Goal: Find specific page/section: Find specific page/section

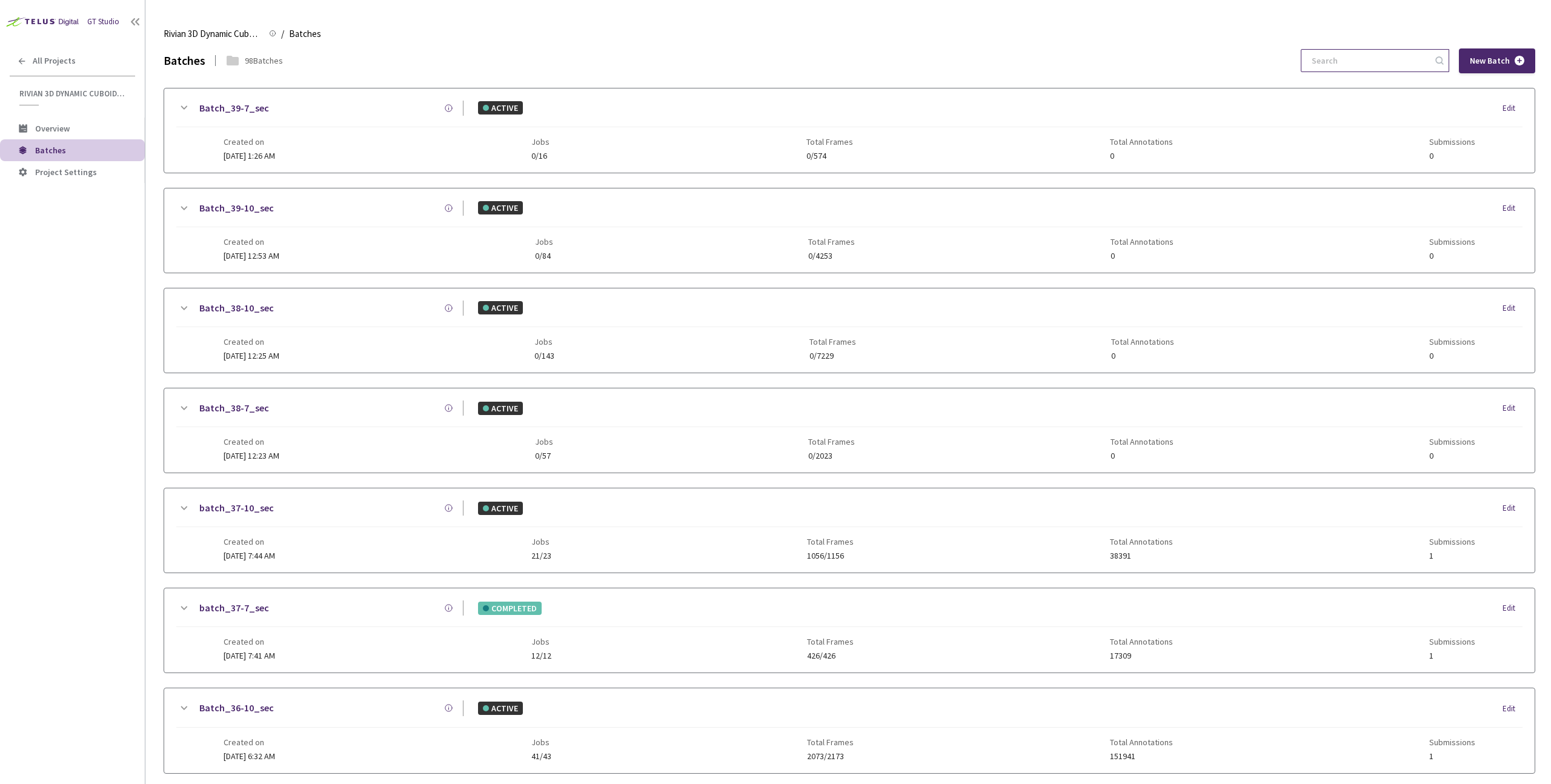
drag, startPoint x: 1358, startPoint y: 74, endPoint x: 1358, endPoint y: 57, distance: 17.0
click at [1358, 57] on input at bounding box center [1369, 61] width 129 height 22
paste input "36-10"
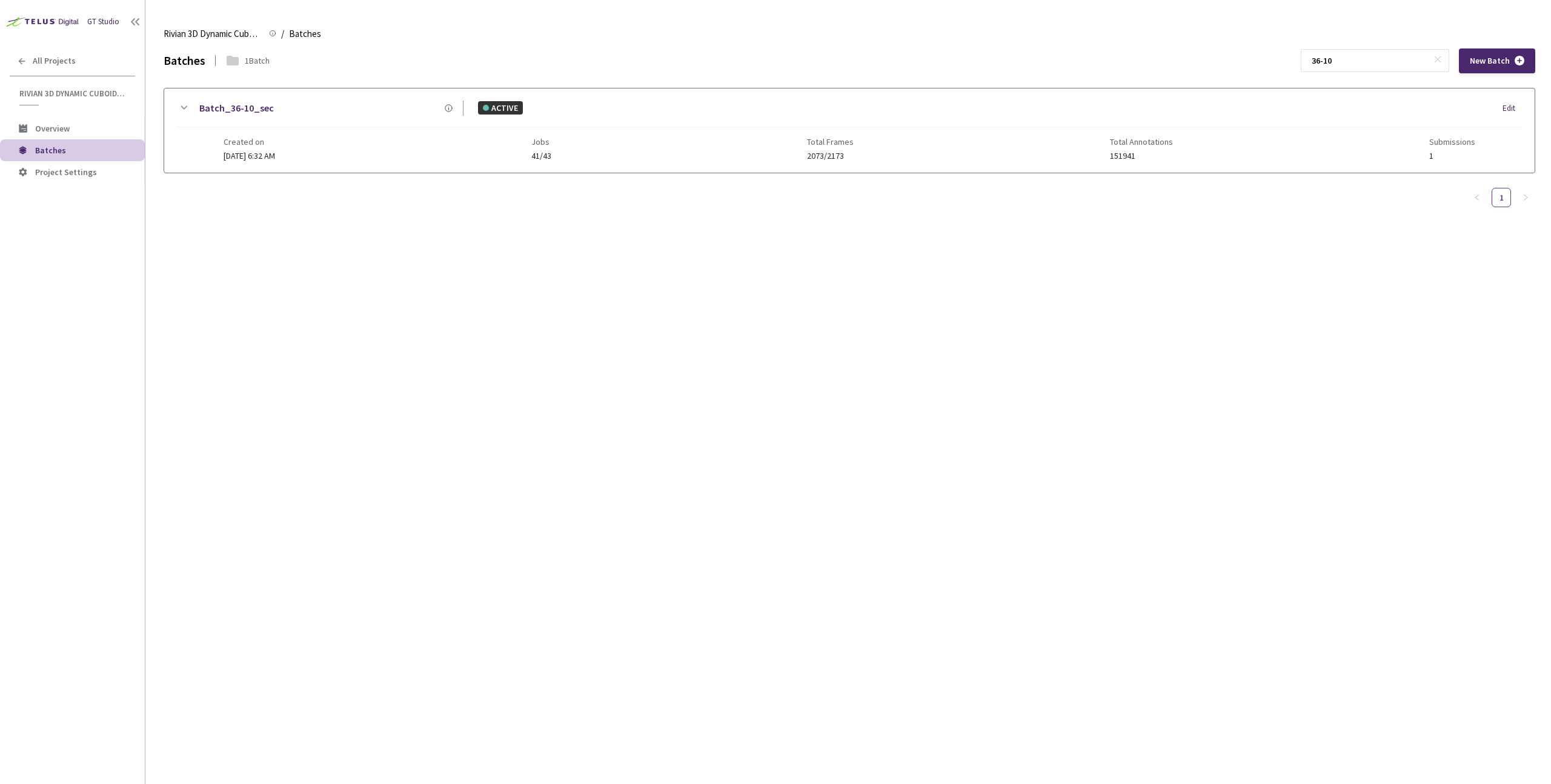
type input "36-10"
click at [887, 166] on div "Batch_36-10_sec ACTIVE Edit Created on [DATE] 6:32 AM Jobs 41/43 Total Frames 2…" at bounding box center [850, 131] width 1371 height 85
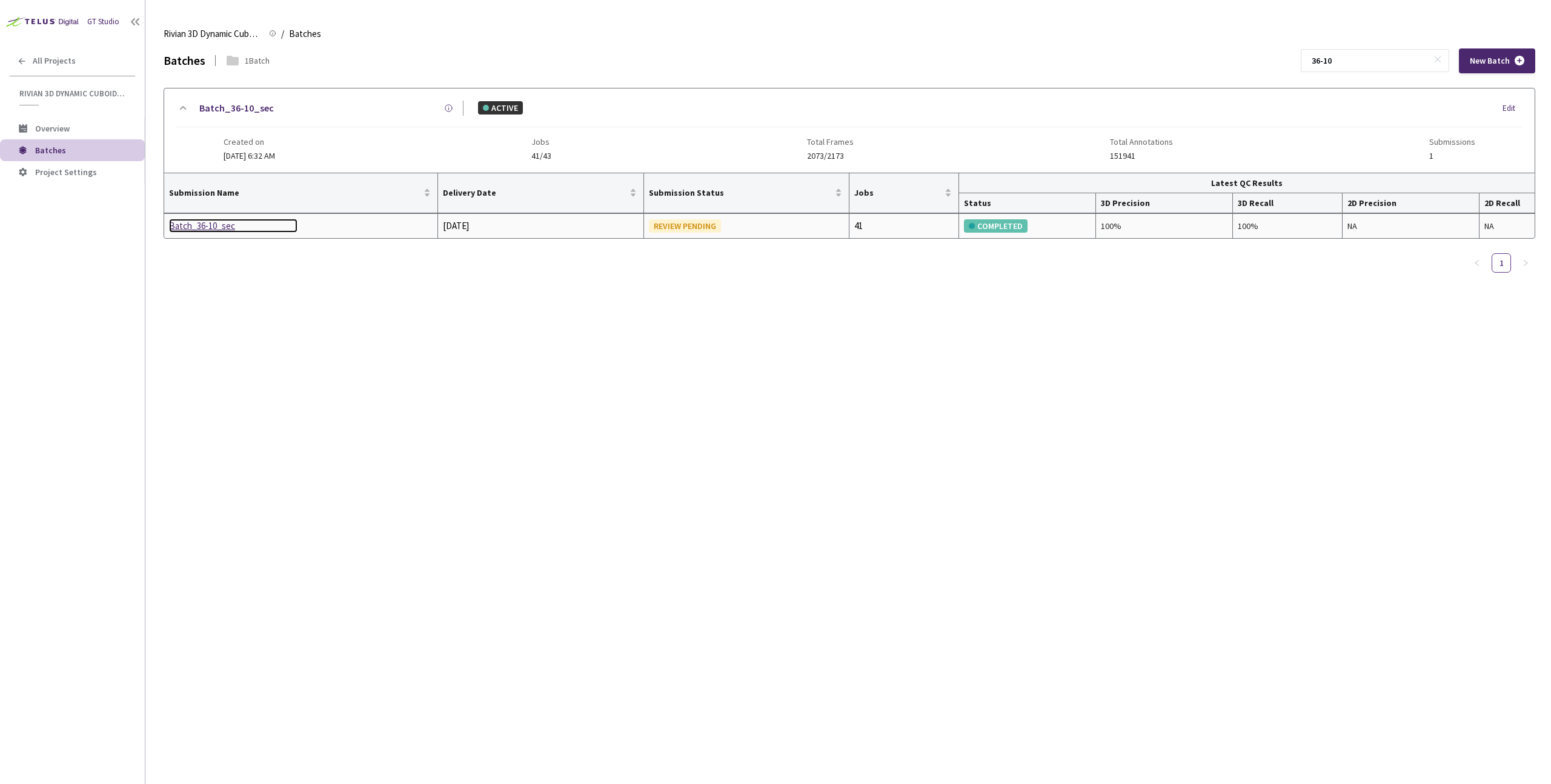
click at [214, 228] on div "Batch_36-10_sec" at bounding box center [234, 226] width 129 height 15
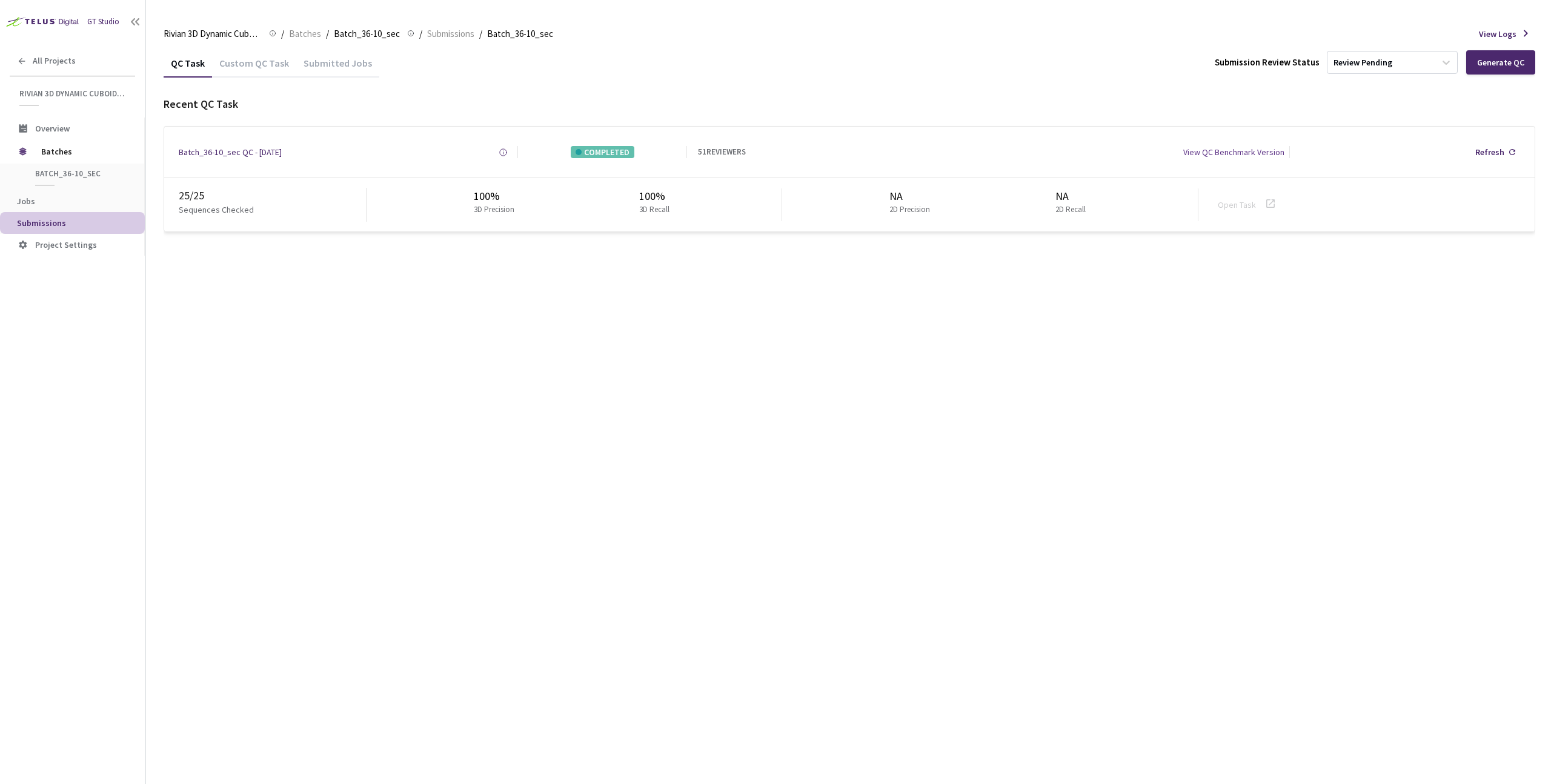
click at [241, 72] on div "Custom QC Task" at bounding box center [255, 67] width 85 height 20
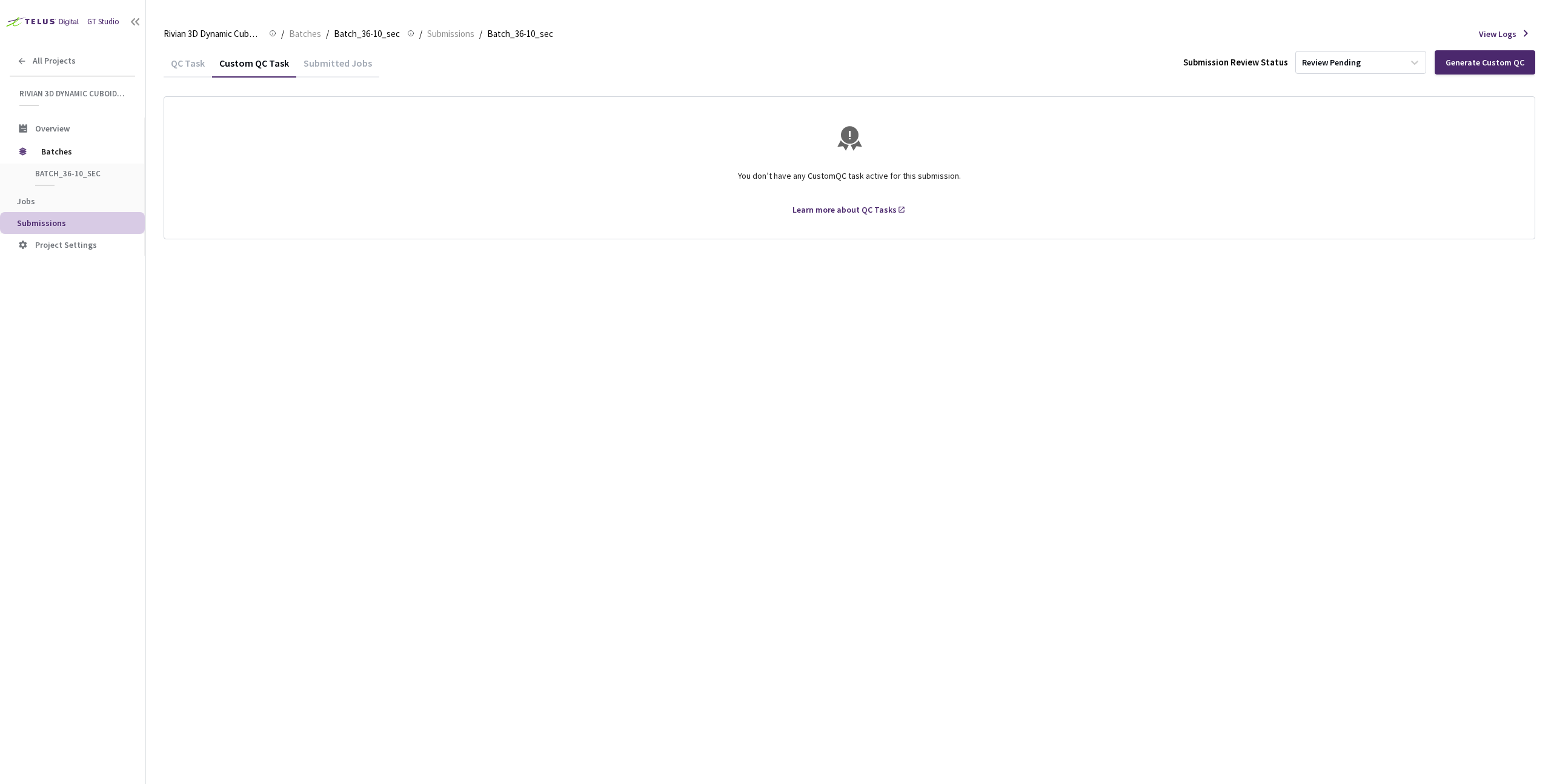
click at [188, 65] on div "QC Task" at bounding box center [188, 67] width 49 height 20
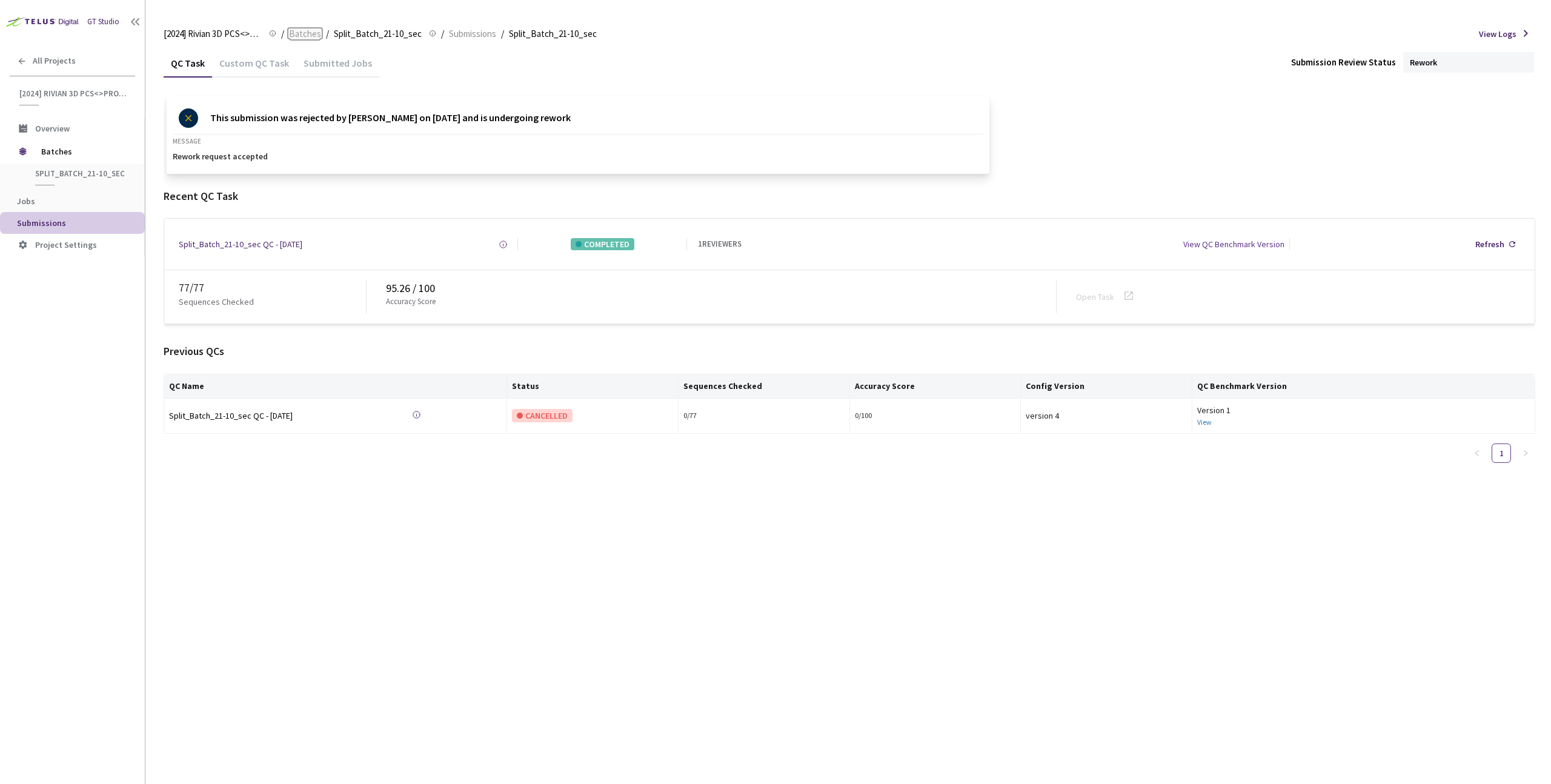
click at [308, 30] on span "Batches" at bounding box center [304, 34] width 32 height 15
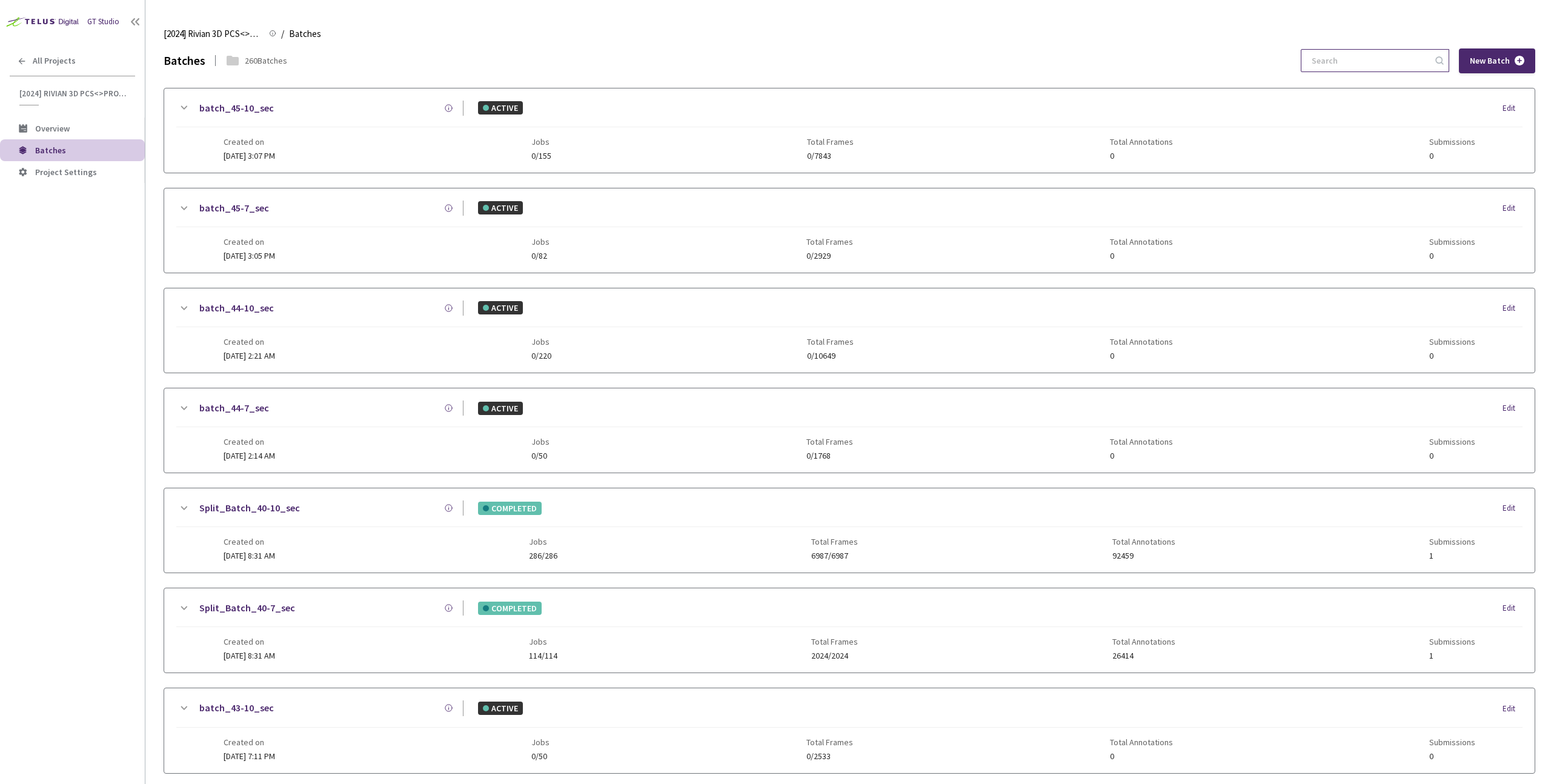
click at [1371, 56] on input at bounding box center [1369, 61] width 129 height 22
paste input "9-7"
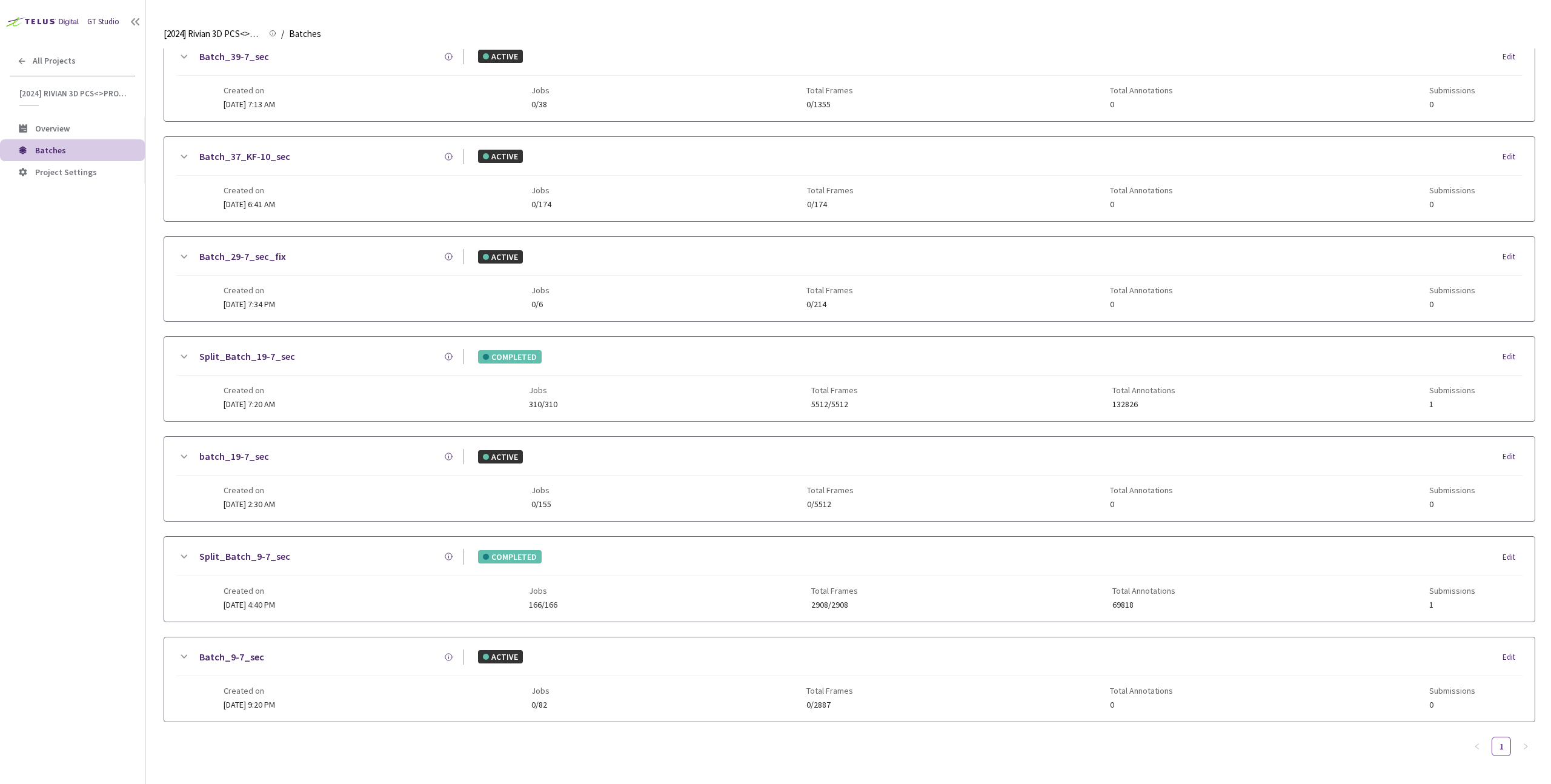
type input "9-7"
click at [291, 576] on div "Created on [DATE] 4:40 PM Jobs 166/166 Total Frames 2908/2908 Total Annotations…" at bounding box center [850, 593] width 1252 height 33
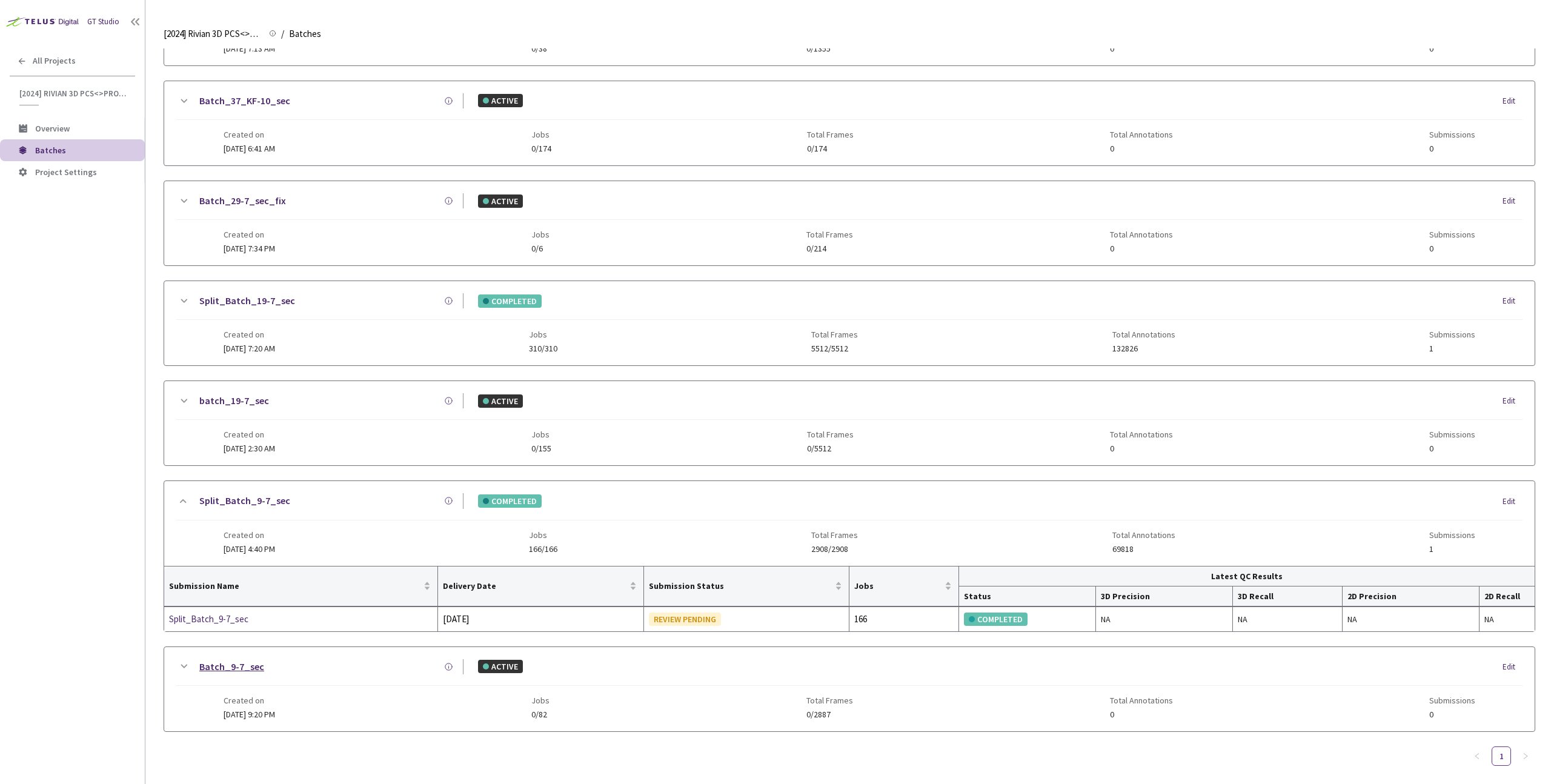
scroll to position [209, 0]
click at [235, 662] on link "Batch_9-7_sec" at bounding box center [232, 665] width 65 height 15
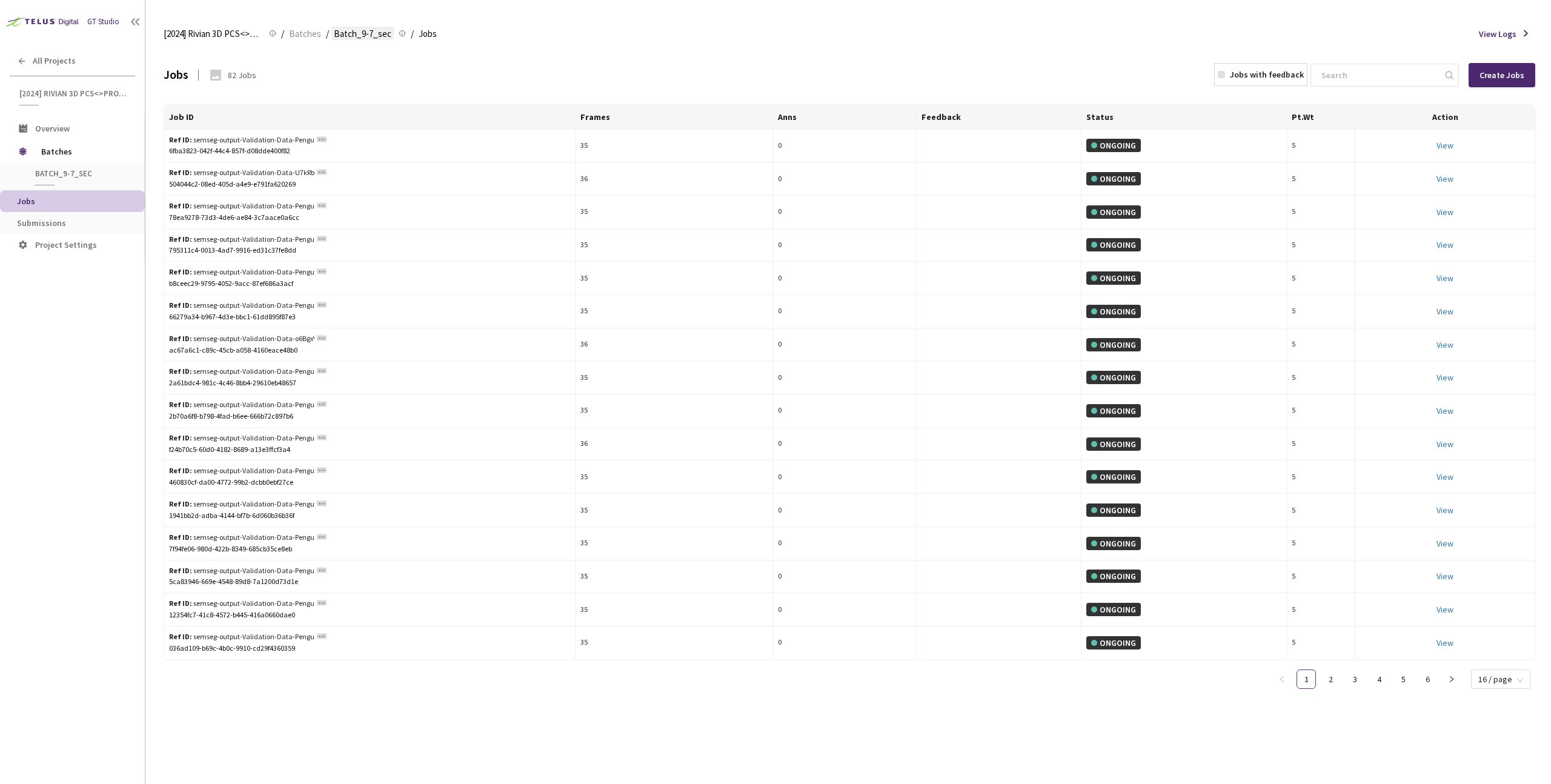
click at [351, 31] on span "Batch_9-7_sec" at bounding box center [362, 34] width 58 height 15
click at [292, 33] on span "Batches" at bounding box center [304, 34] width 32 height 15
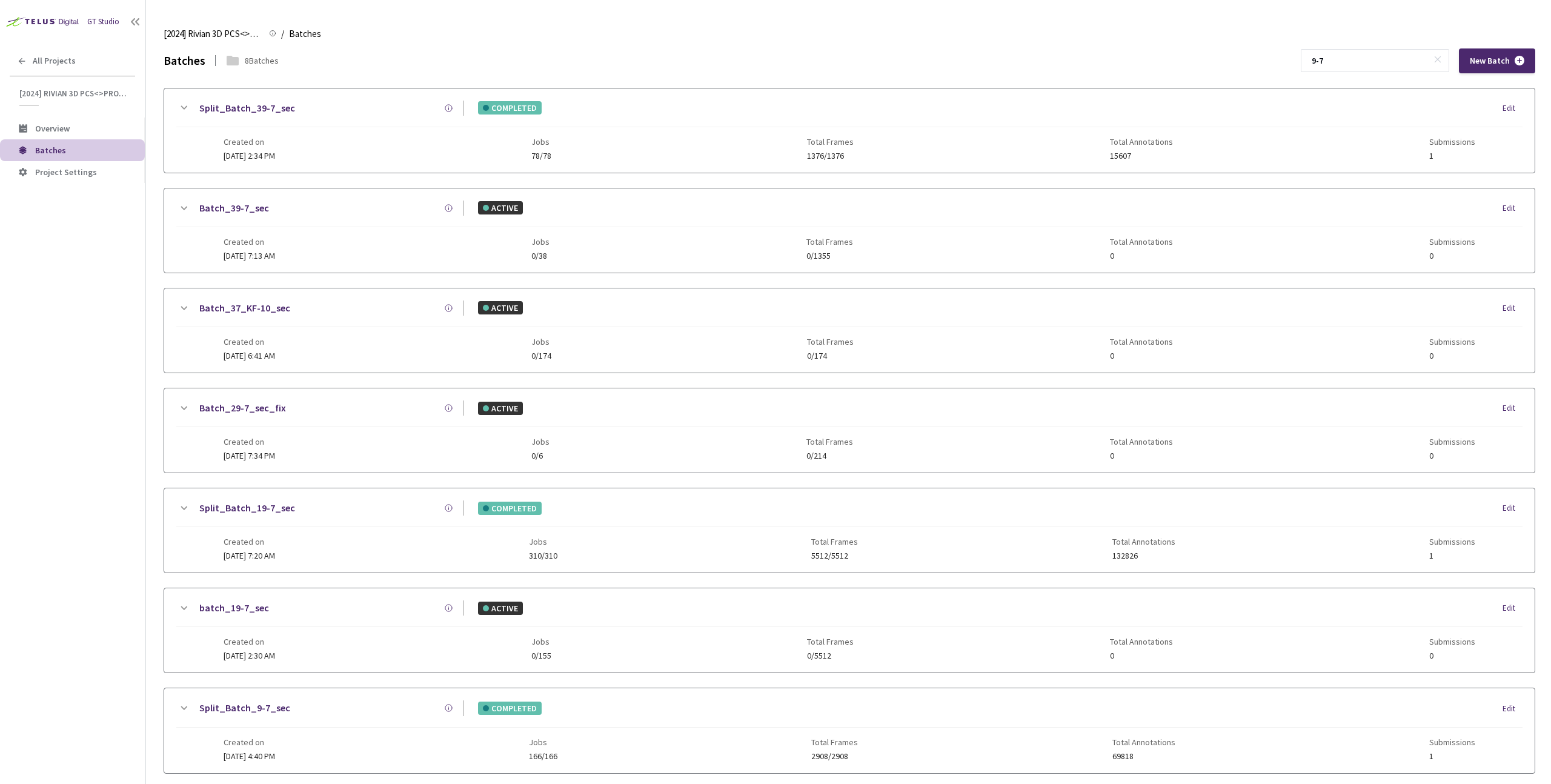
scroll to position [161, 0]
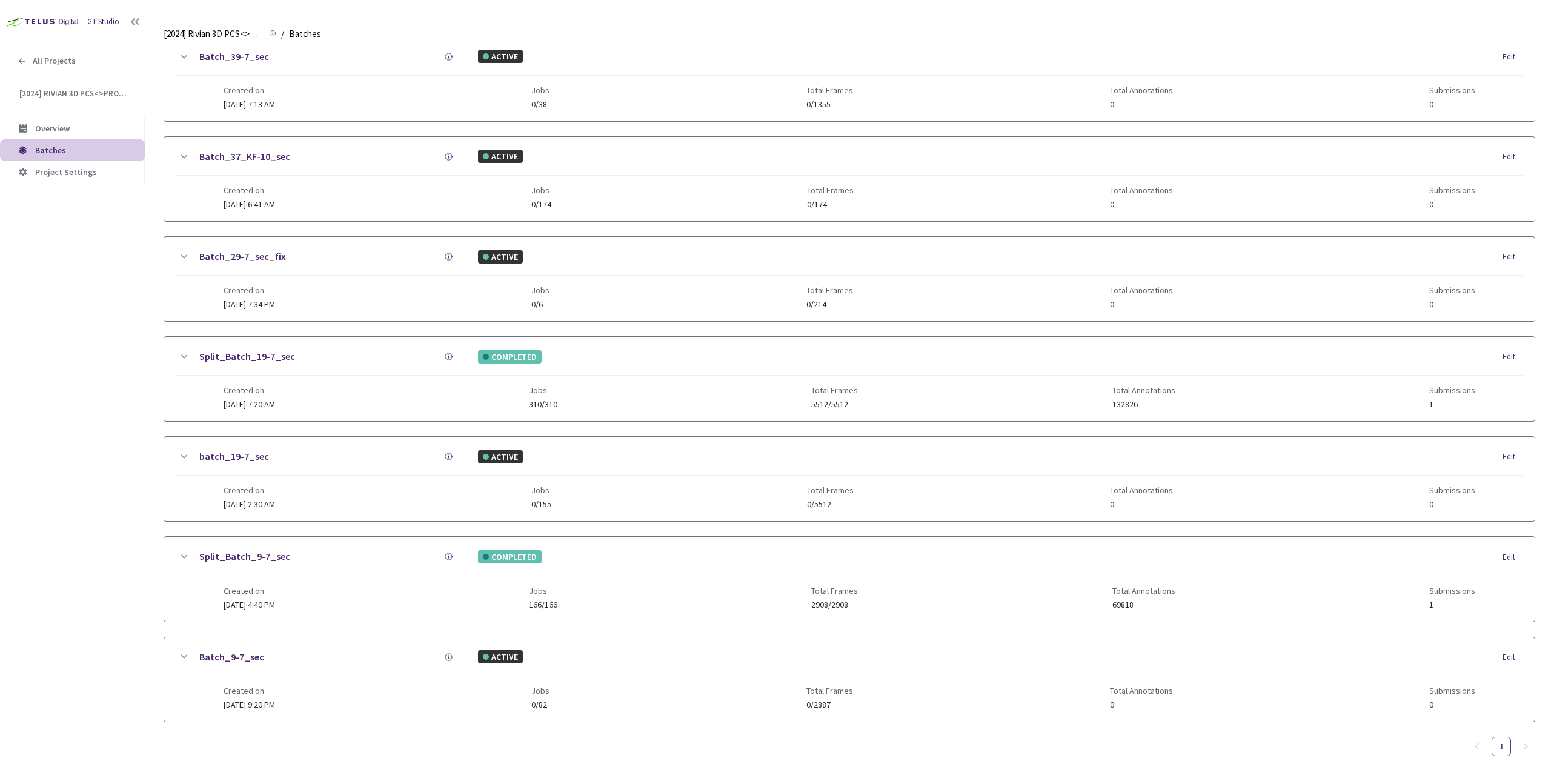
click at [232, 576] on div "Created on [DATE] 4:40 PM Jobs 166/166 Total Frames 2908/2908 Total Annotations…" at bounding box center [850, 593] width 1252 height 33
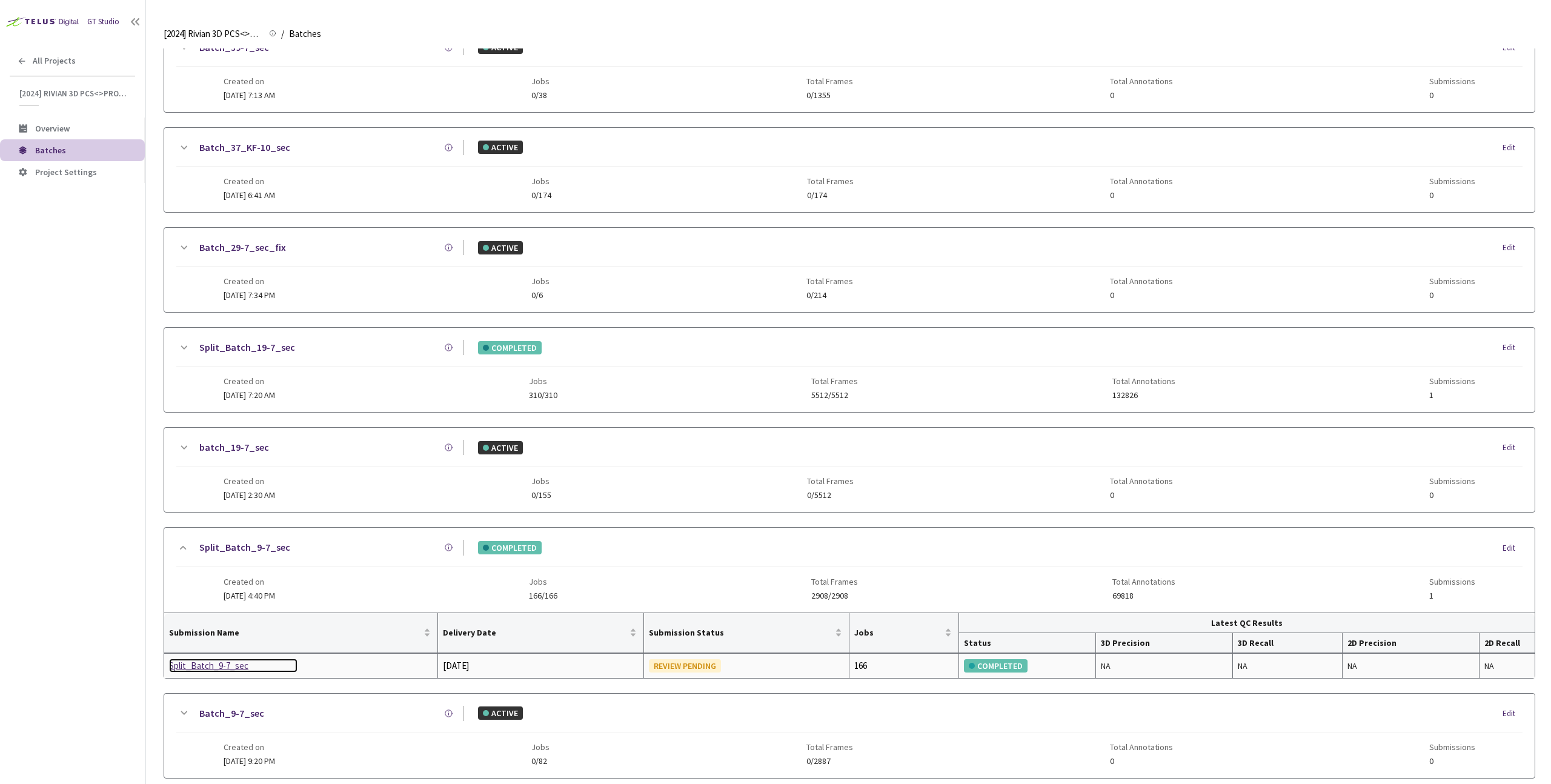
click at [216, 665] on div "Split_Batch_9-7_sec" at bounding box center [234, 665] width 129 height 15
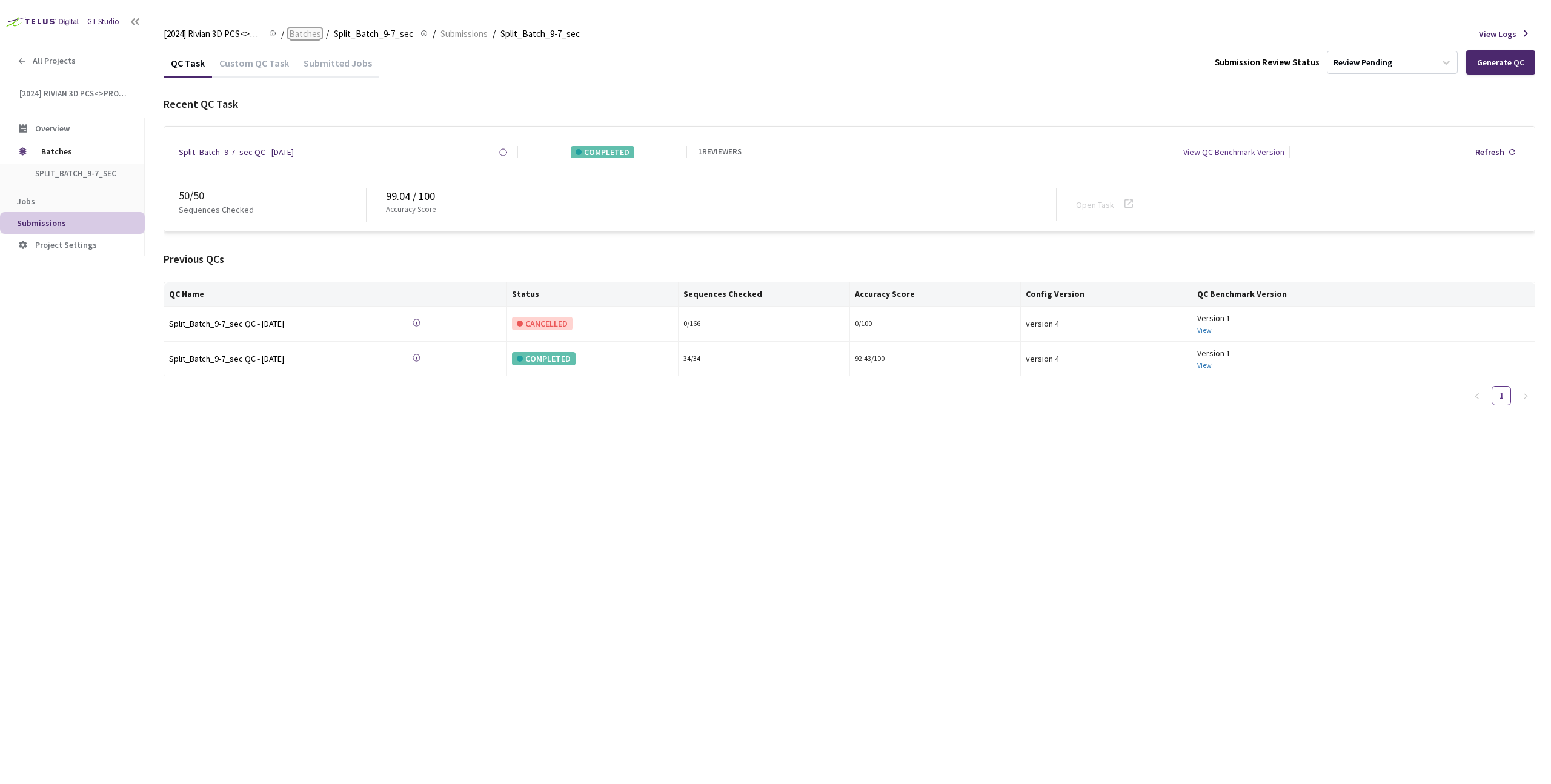
click at [310, 36] on span "Batches" at bounding box center [304, 34] width 32 height 15
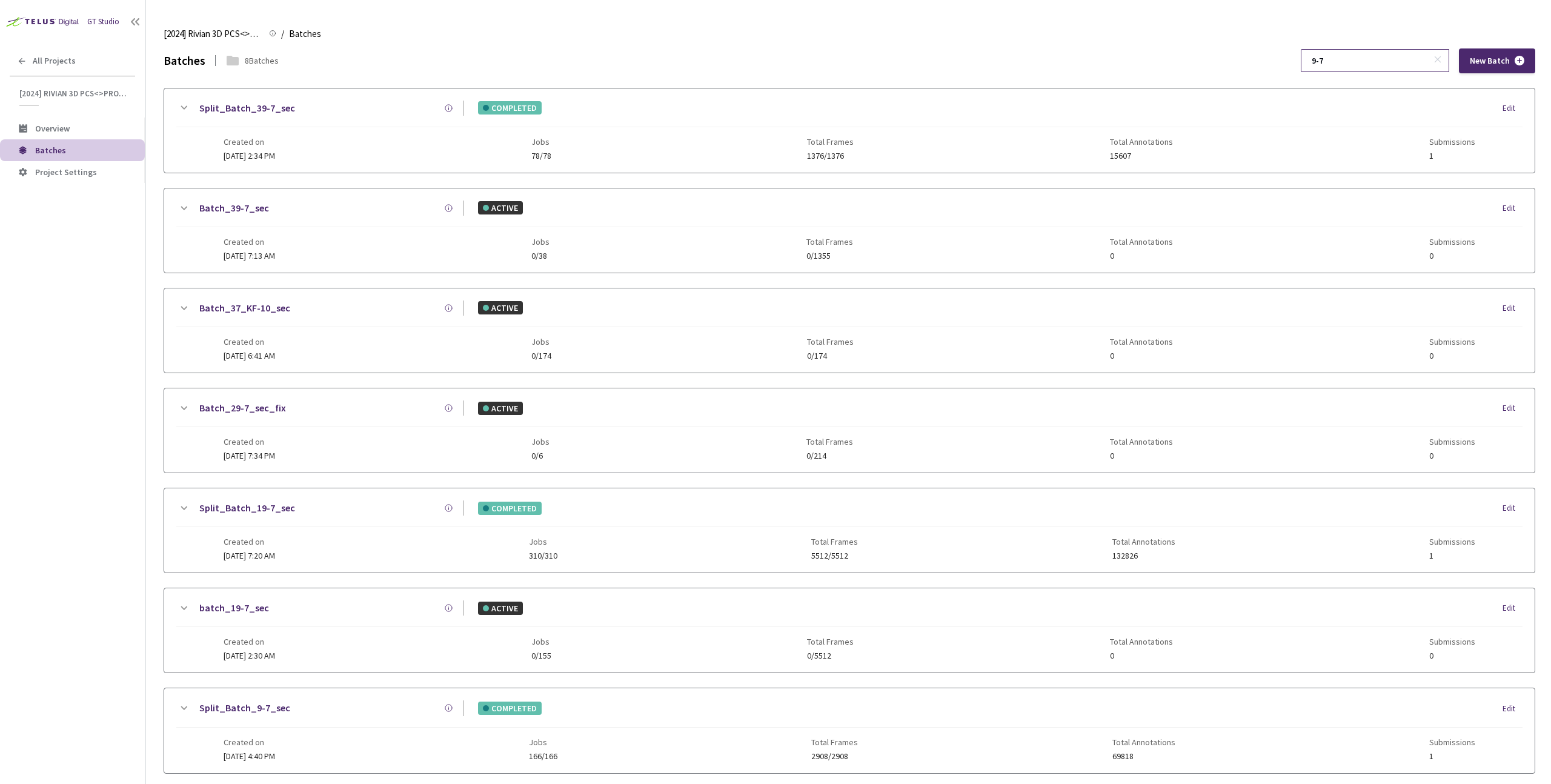
click at [1392, 60] on input "9-7" at bounding box center [1369, 61] width 129 height 22
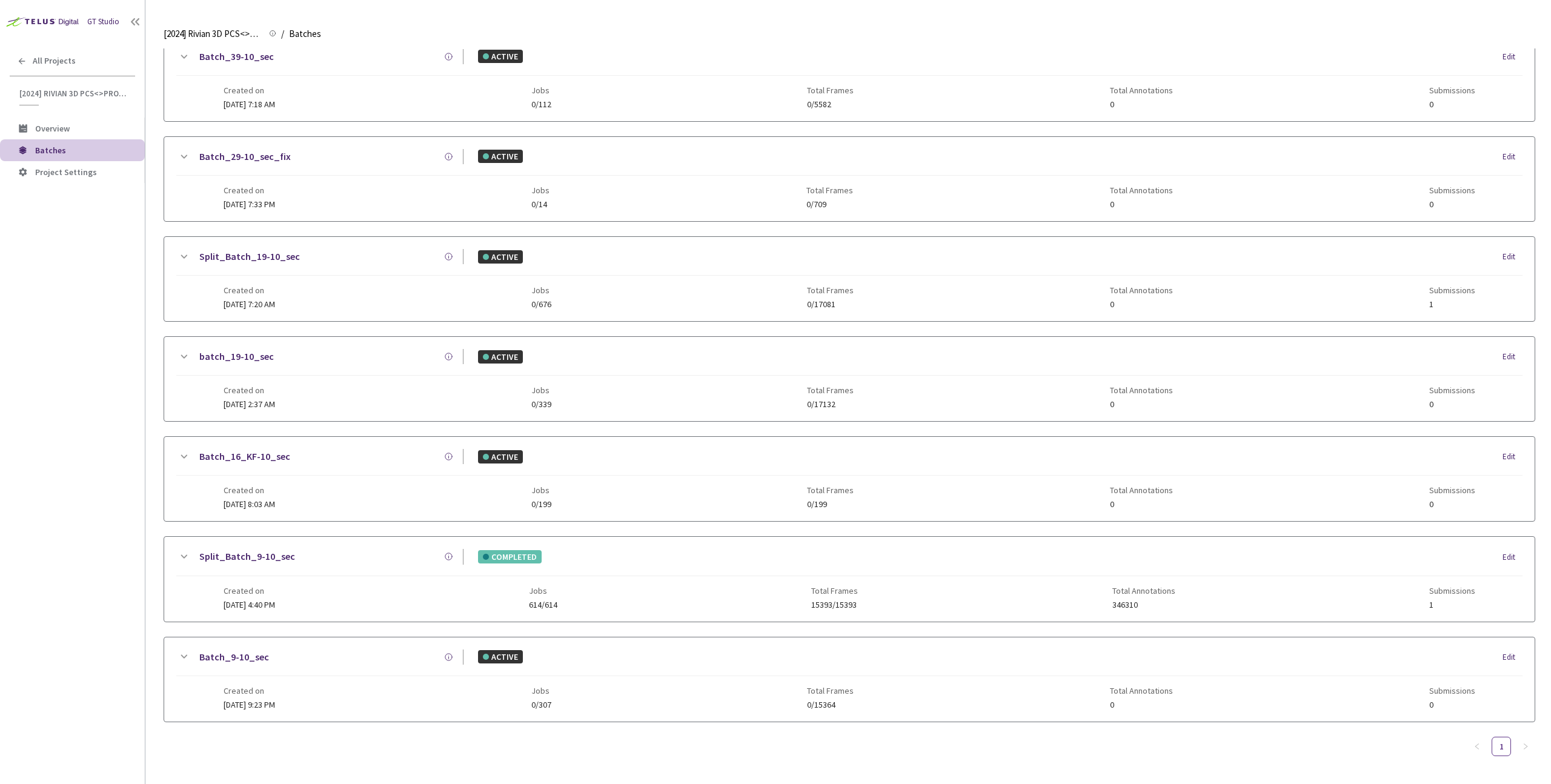
type input "9-10"
click at [291, 559] on div "Split_Batch_9-10_sec" at bounding box center [327, 556] width 273 height 15
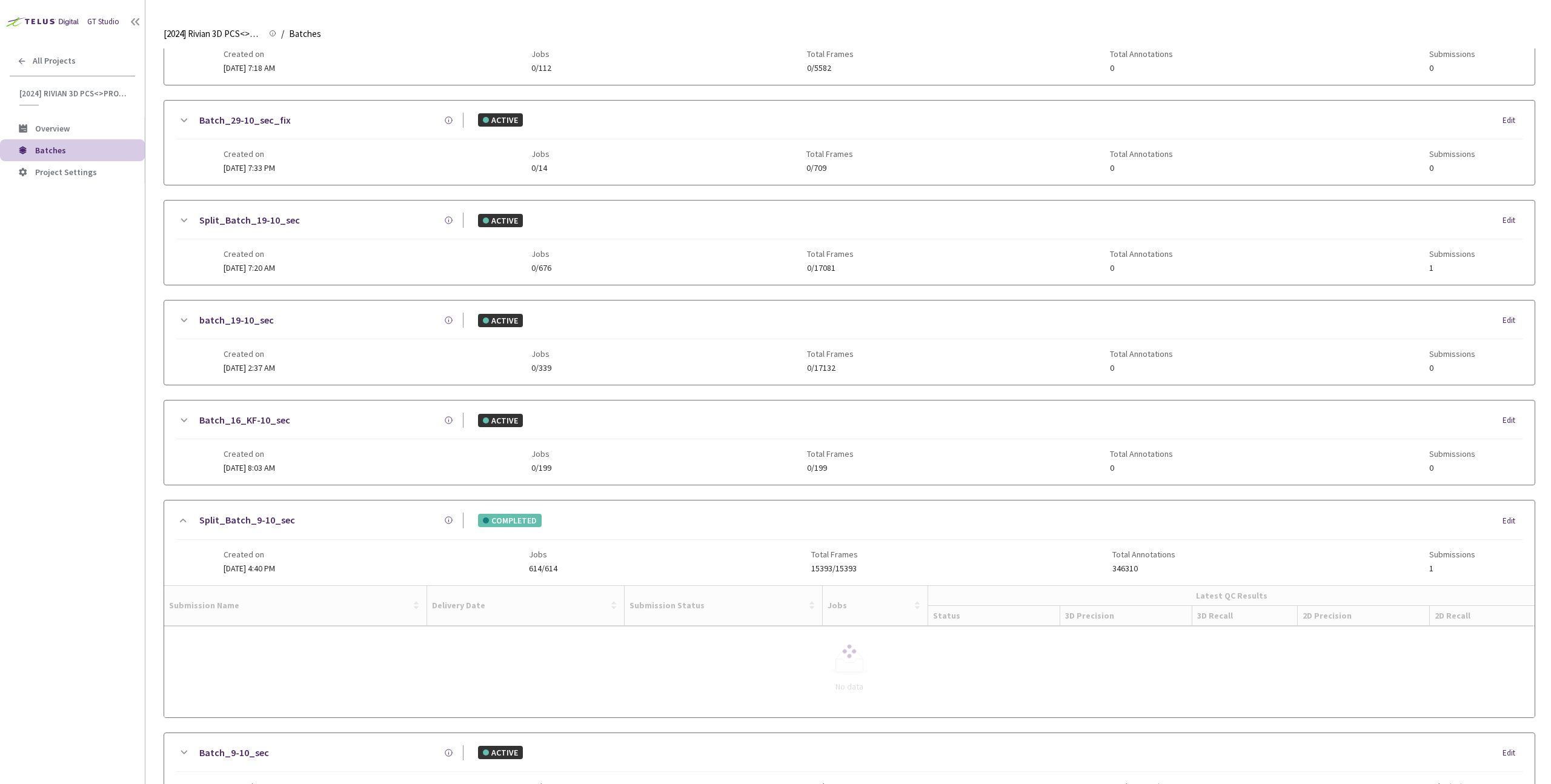
scroll to position [190, 0]
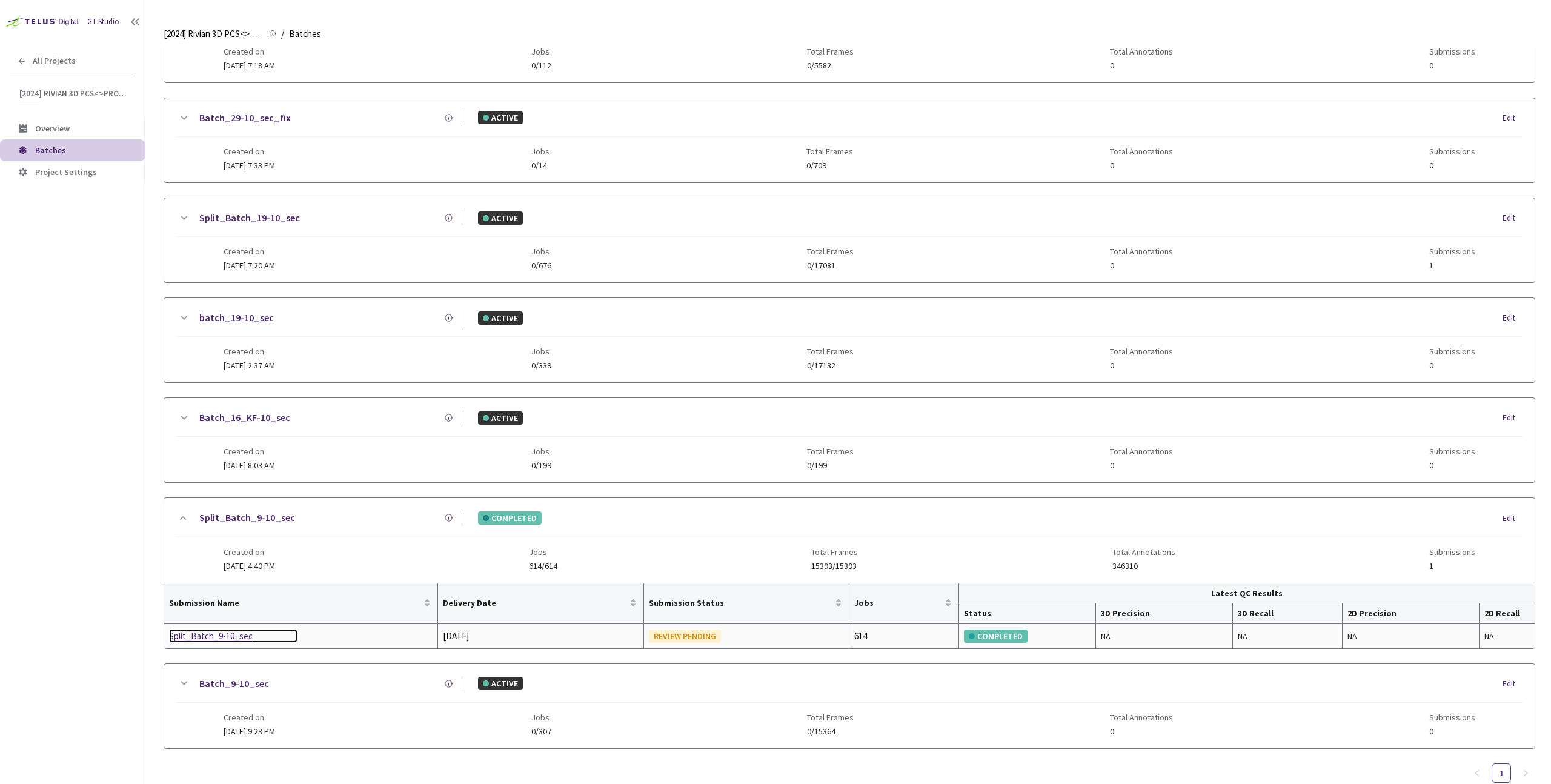
click at [217, 639] on div "Split_Batch_9-10_sec" at bounding box center [234, 636] width 129 height 15
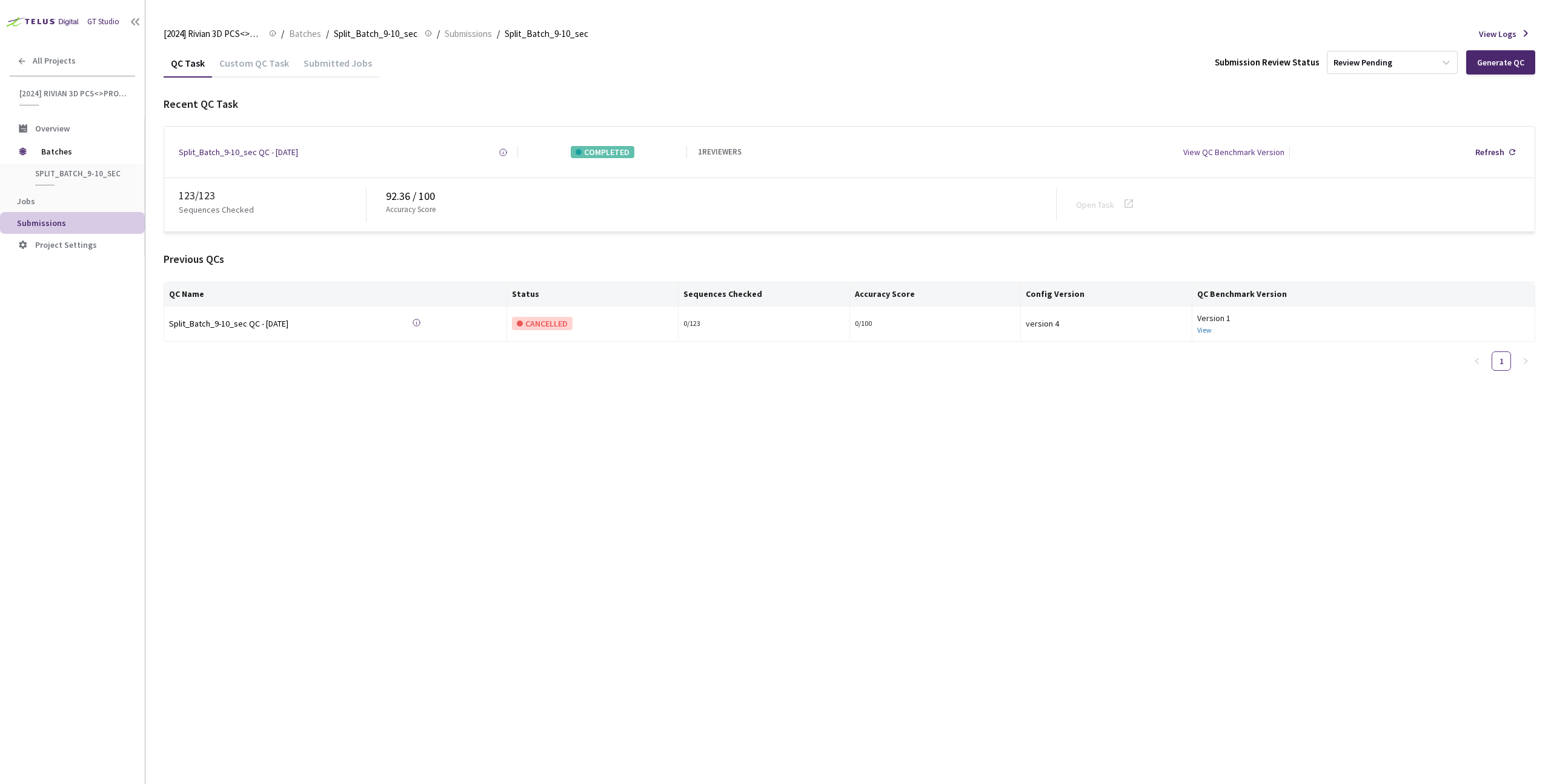
click at [232, 66] on div "Custom QC Task" at bounding box center [255, 67] width 85 height 20
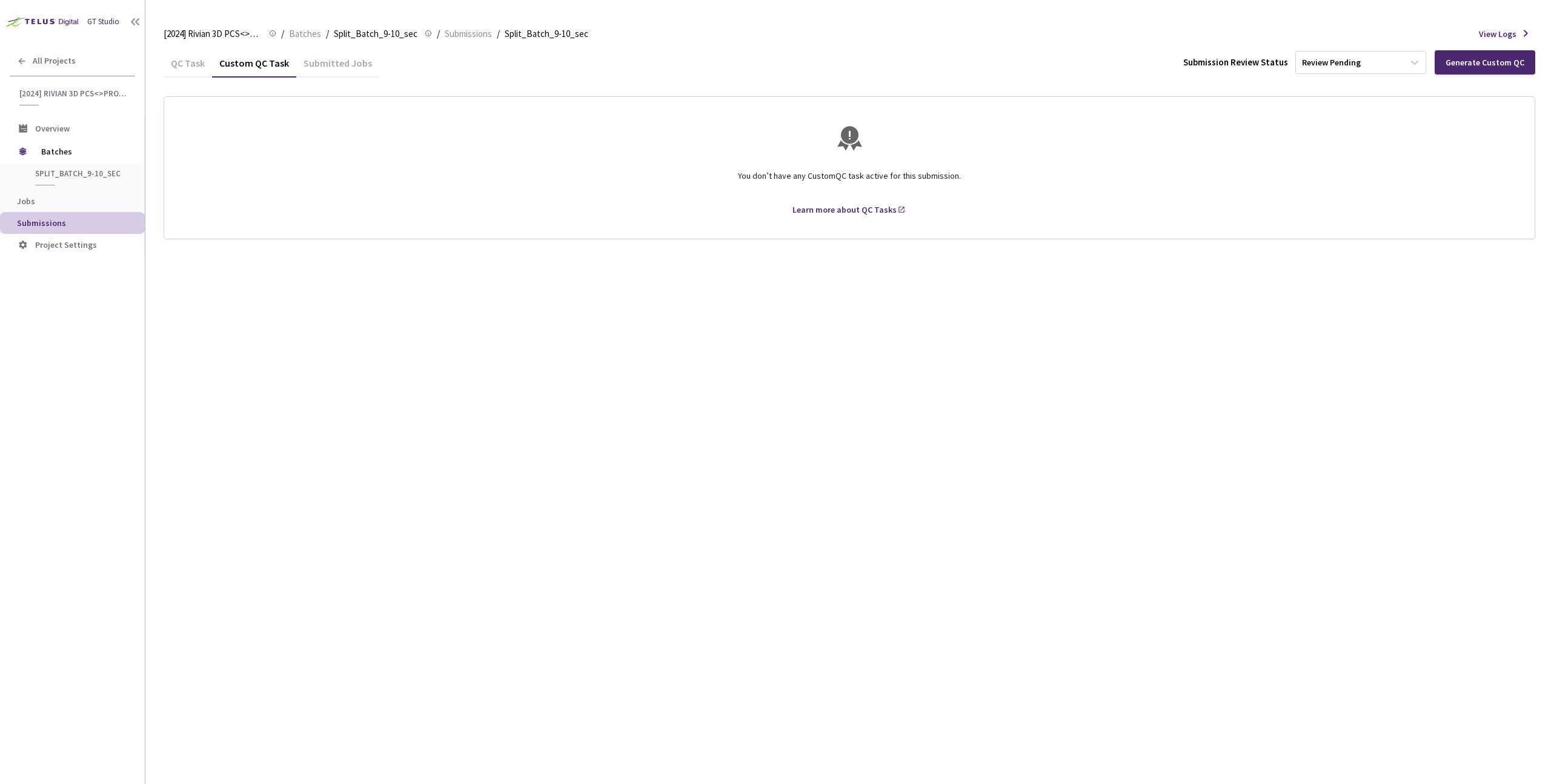
click at [184, 65] on div "QC Task" at bounding box center [188, 67] width 49 height 20
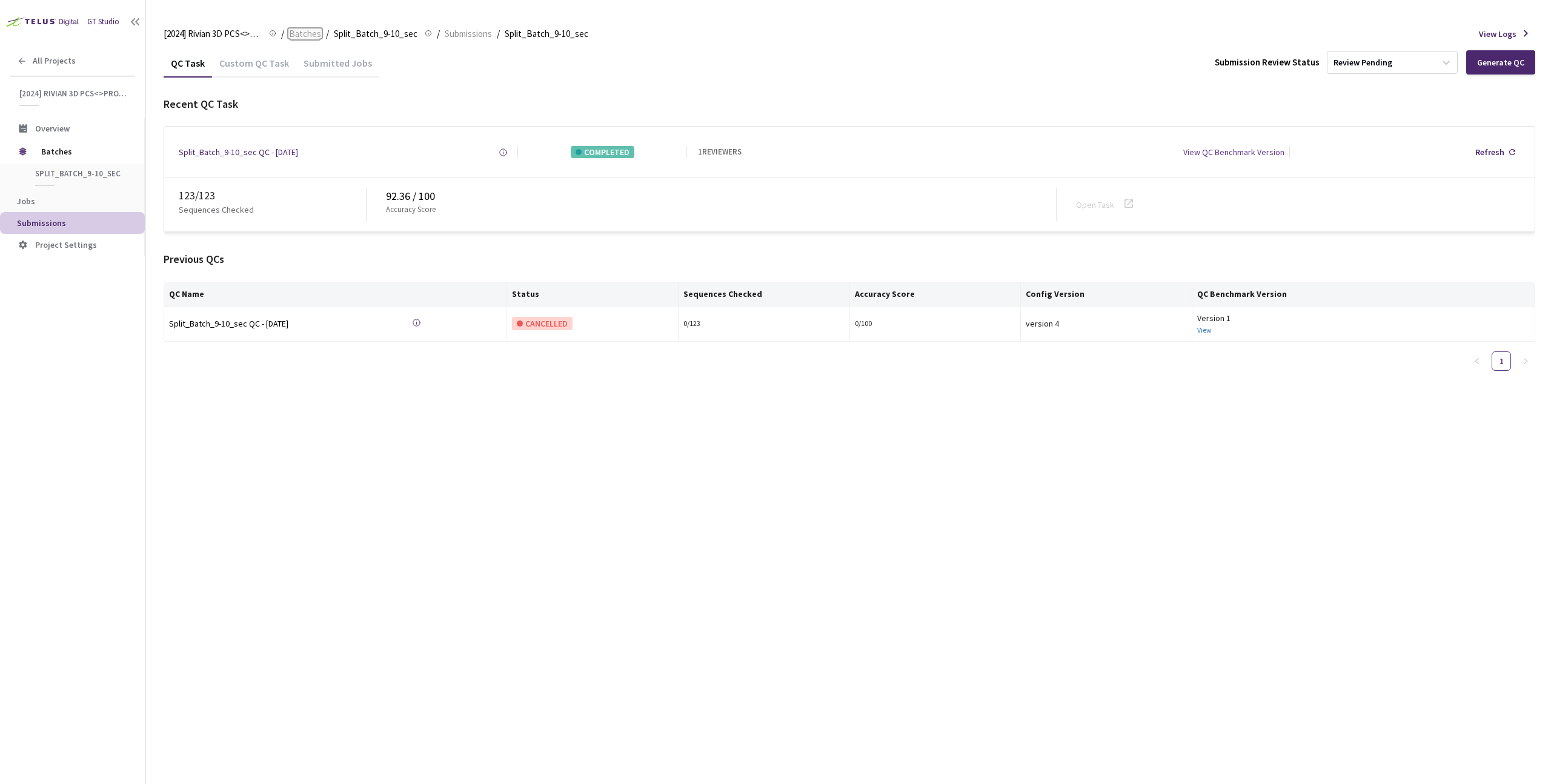
click at [294, 37] on span "Batches" at bounding box center [304, 34] width 32 height 15
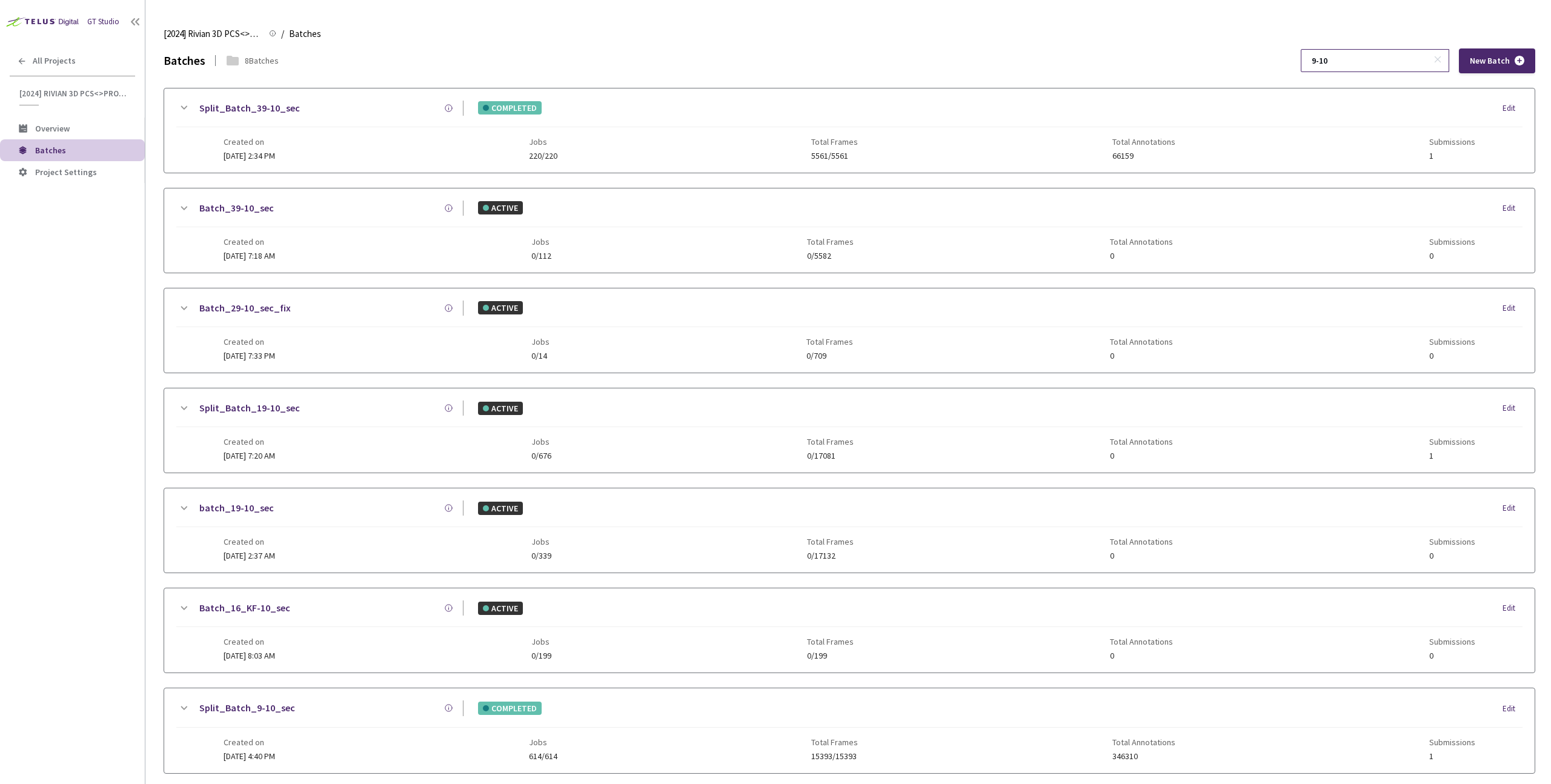
click at [1363, 53] on input "9-10" at bounding box center [1369, 61] width 129 height 22
click at [1363, 52] on input "9-10" at bounding box center [1369, 61] width 129 height 22
paste input "63"
type input "63"
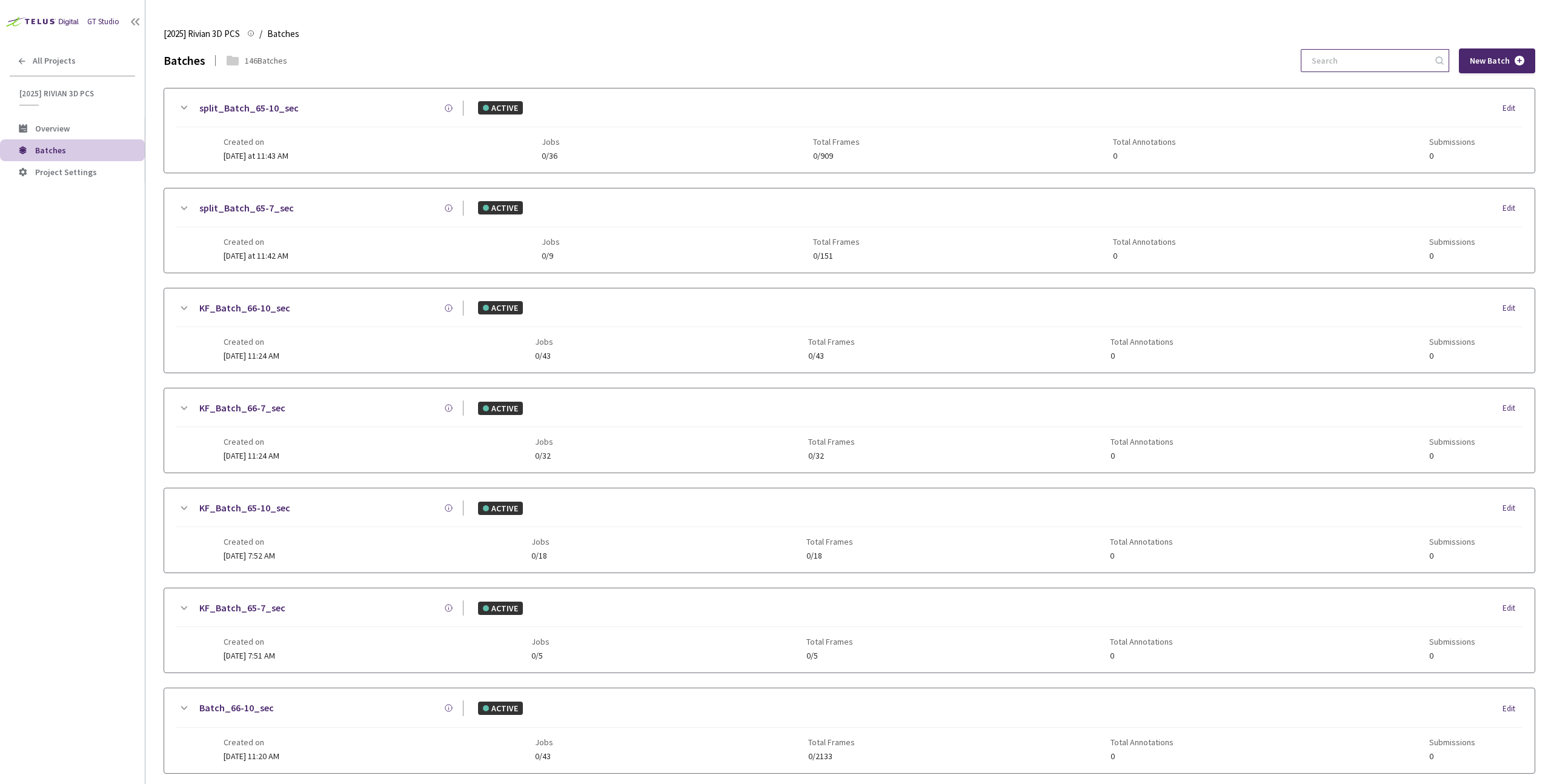
click at [1399, 72] on div at bounding box center [1374, 60] width 148 height 23
click at [1403, 58] on input at bounding box center [1369, 61] width 129 height 22
paste input "63"
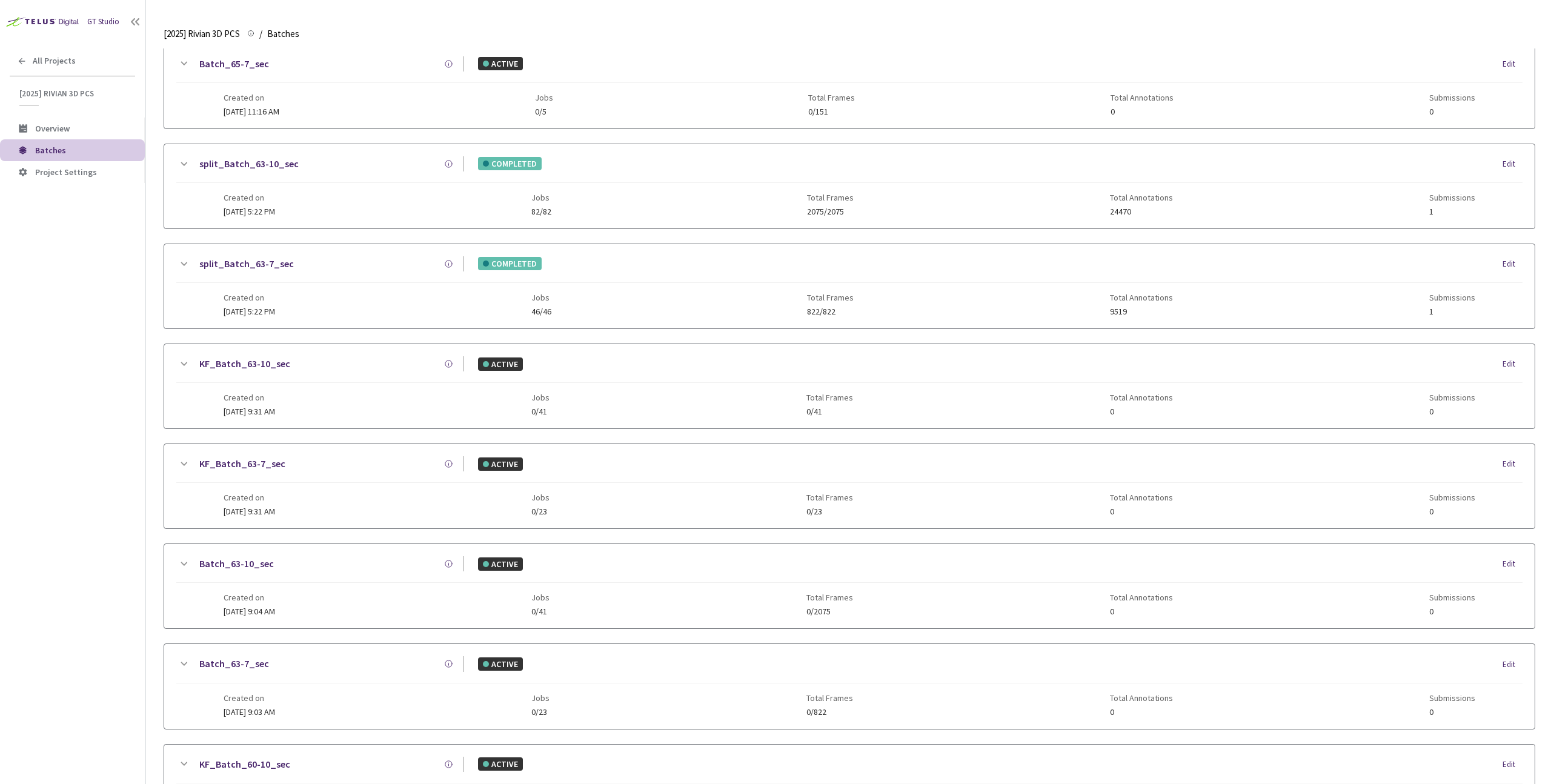
type input "63"
click at [350, 170] on div "split_Batch_63-10_sec" at bounding box center [327, 164] width 273 height 15
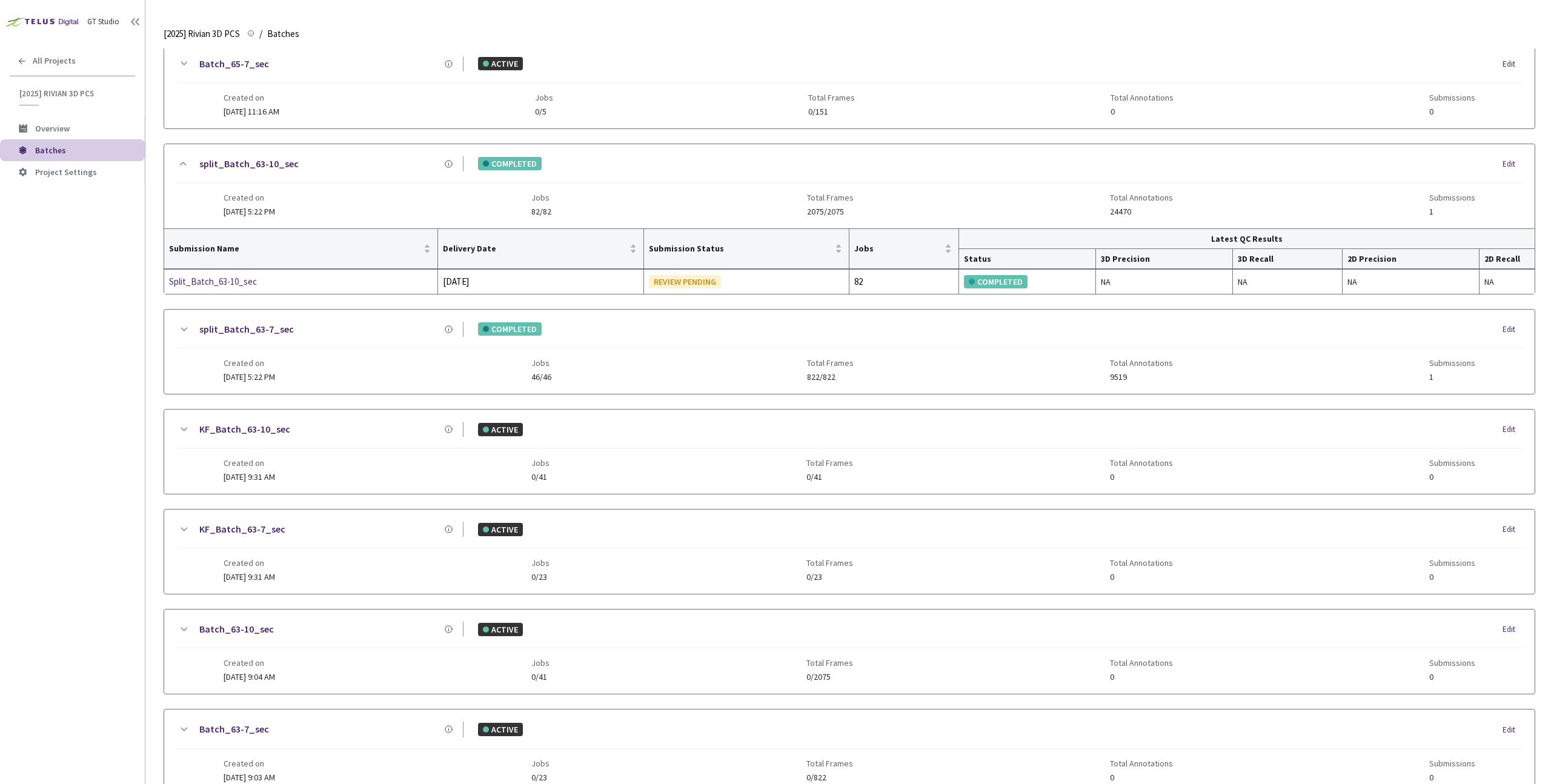
click at [350, 170] on div "split_Batch_63-10_sec" at bounding box center [327, 164] width 273 height 15
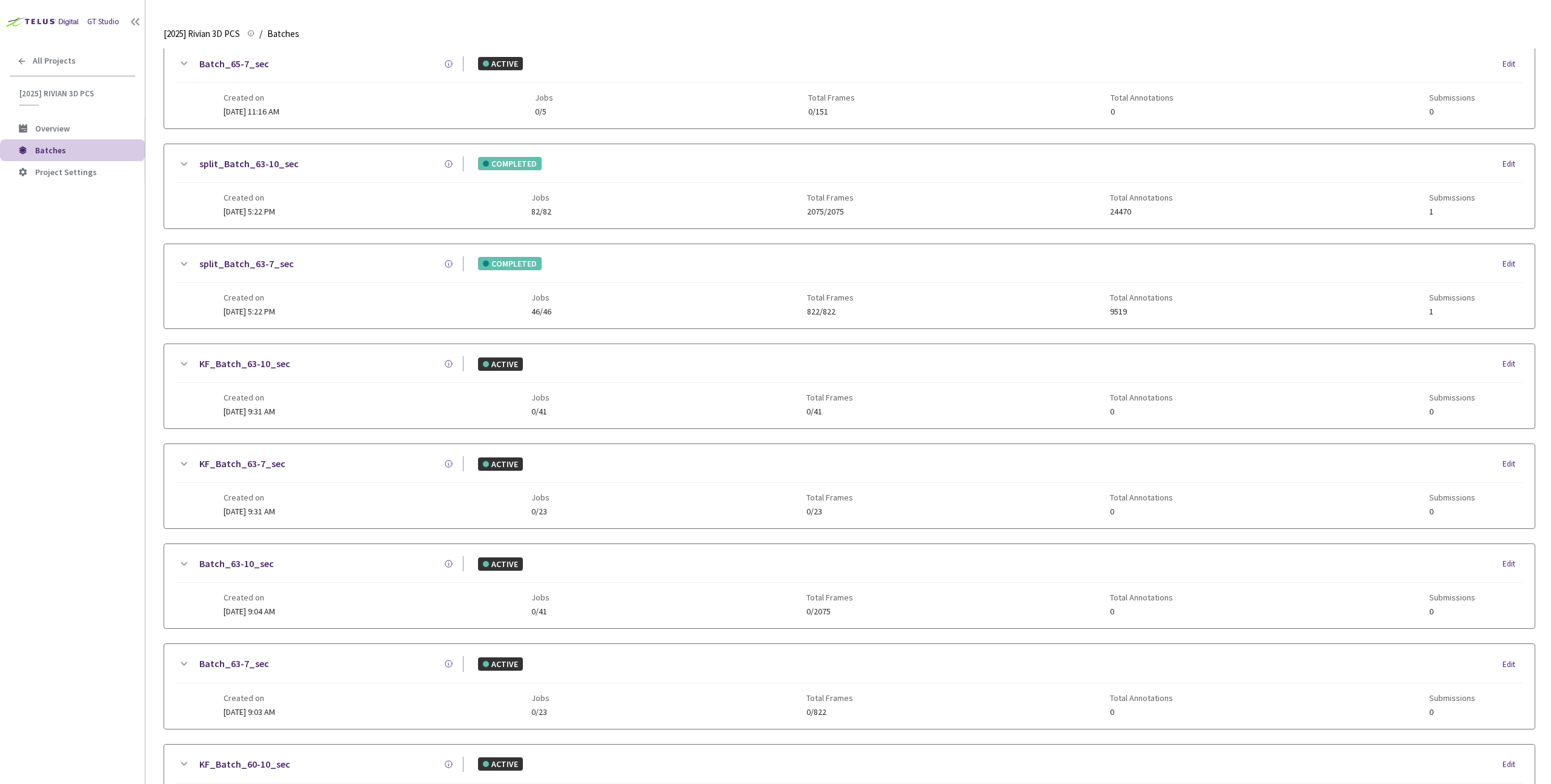
click at [317, 272] on div "split_Batch_63-7_sec COMPLETED Edit" at bounding box center [850, 269] width 1346 height 27
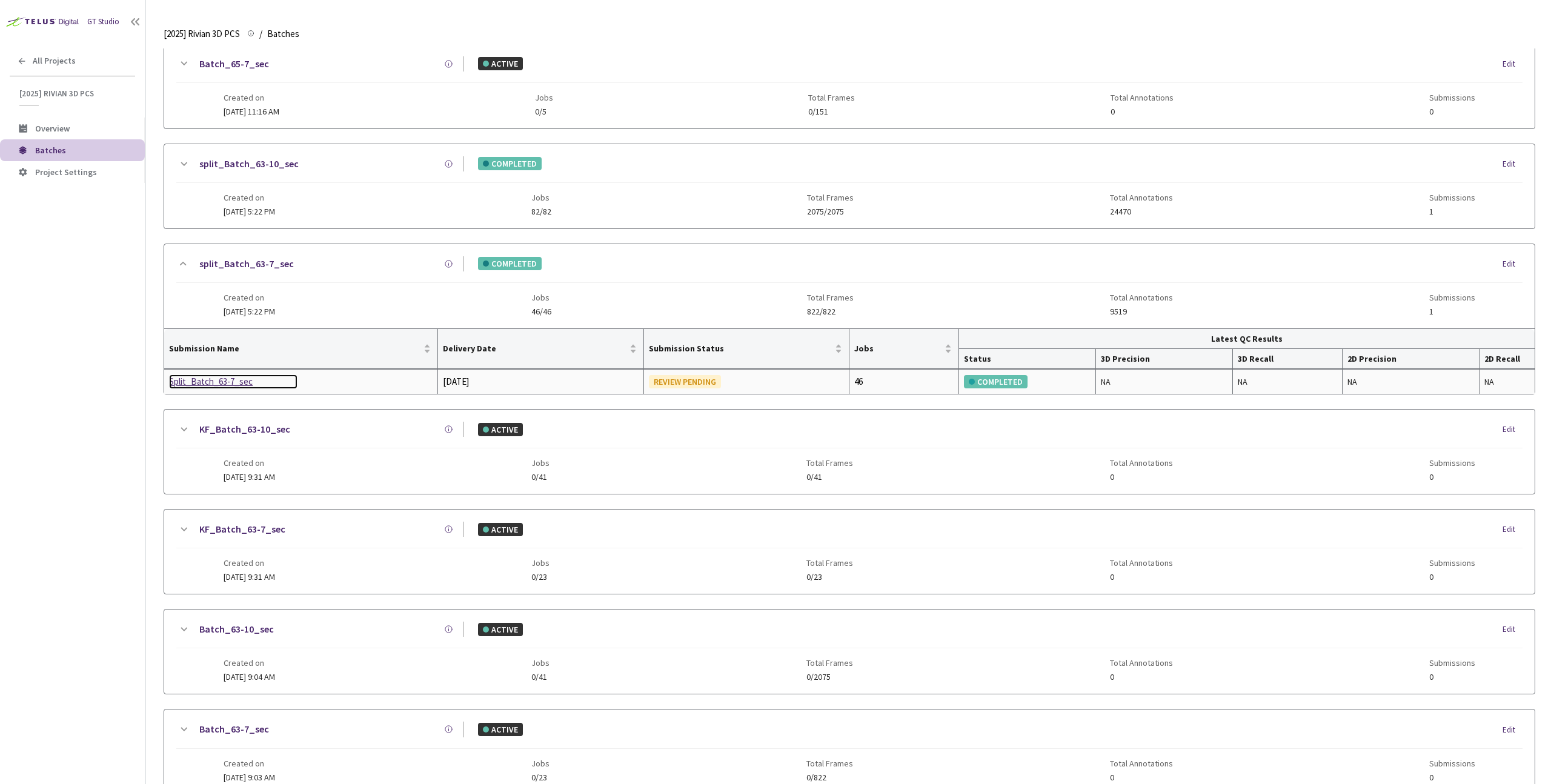
click at [221, 381] on div "Split_Batch_63-7_sec" at bounding box center [234, 381] width 129 height 15
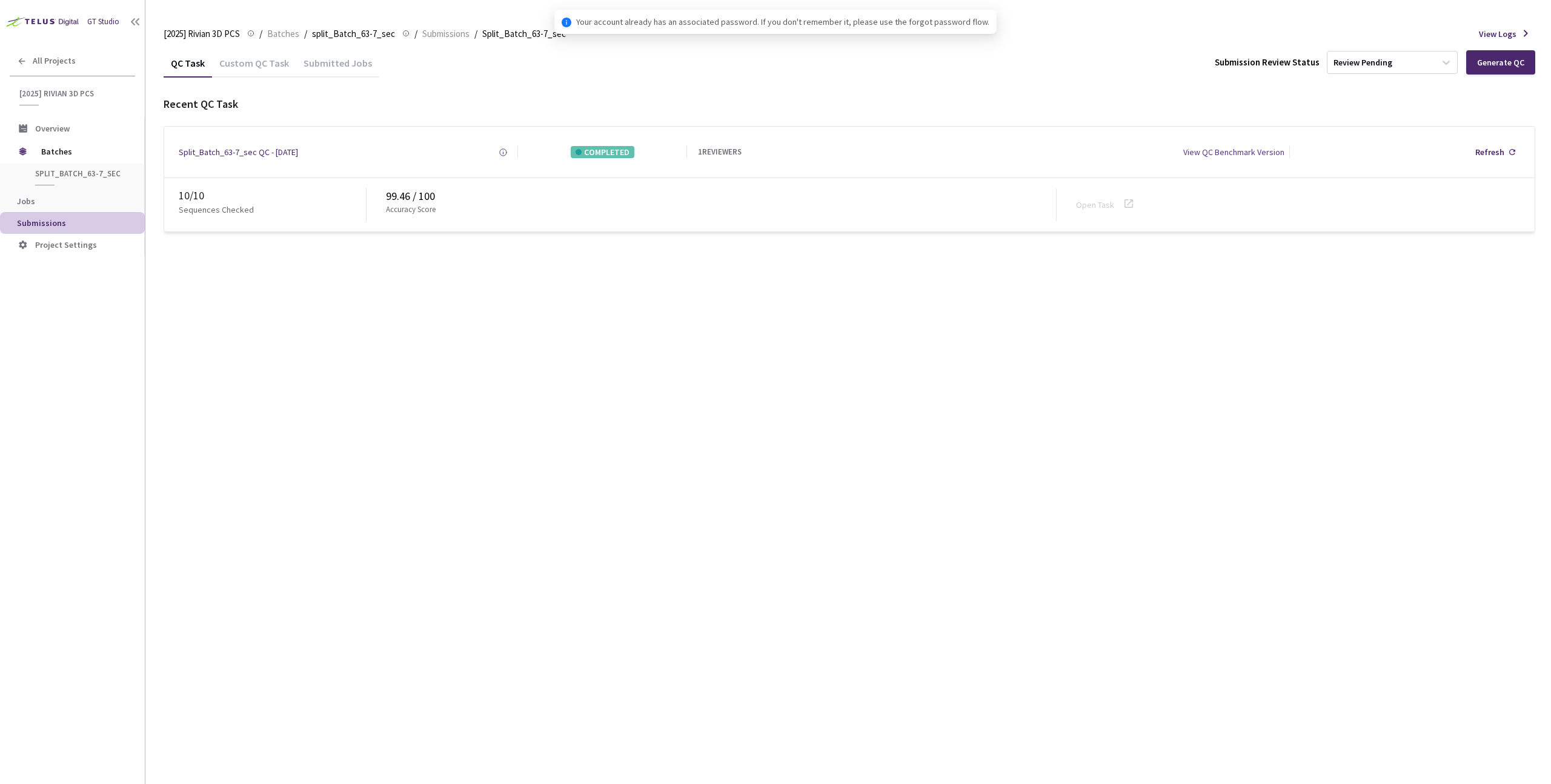
click at [237, 58] on div "Custom QC Task" at bounding box center [255, 67] width 85 height 20
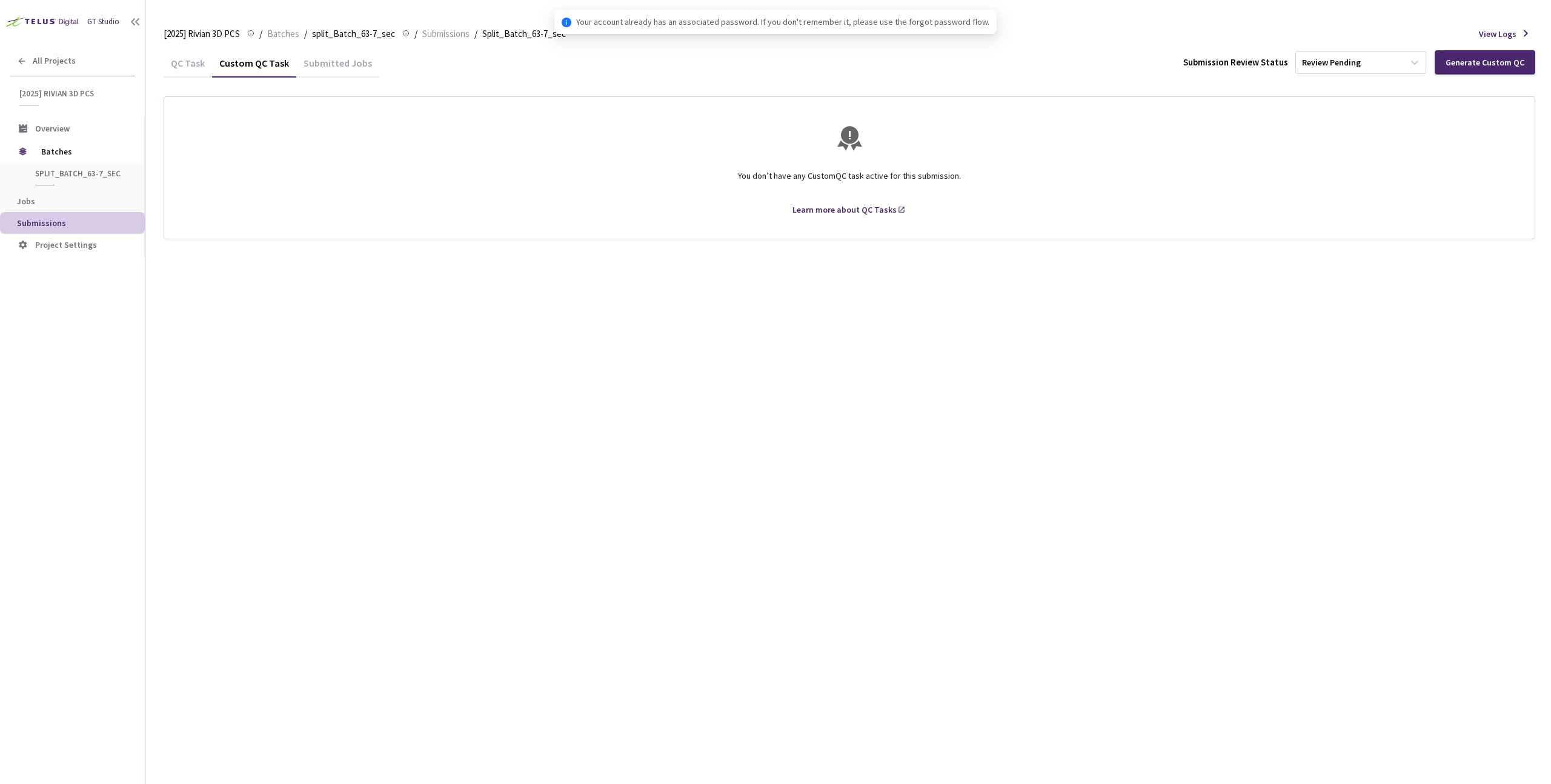
click at [205, 62] on div "QC Task" at bounding box center [188, 67] width 49 height 20
